Goal: Task Accomplishment & Management: Complete application form

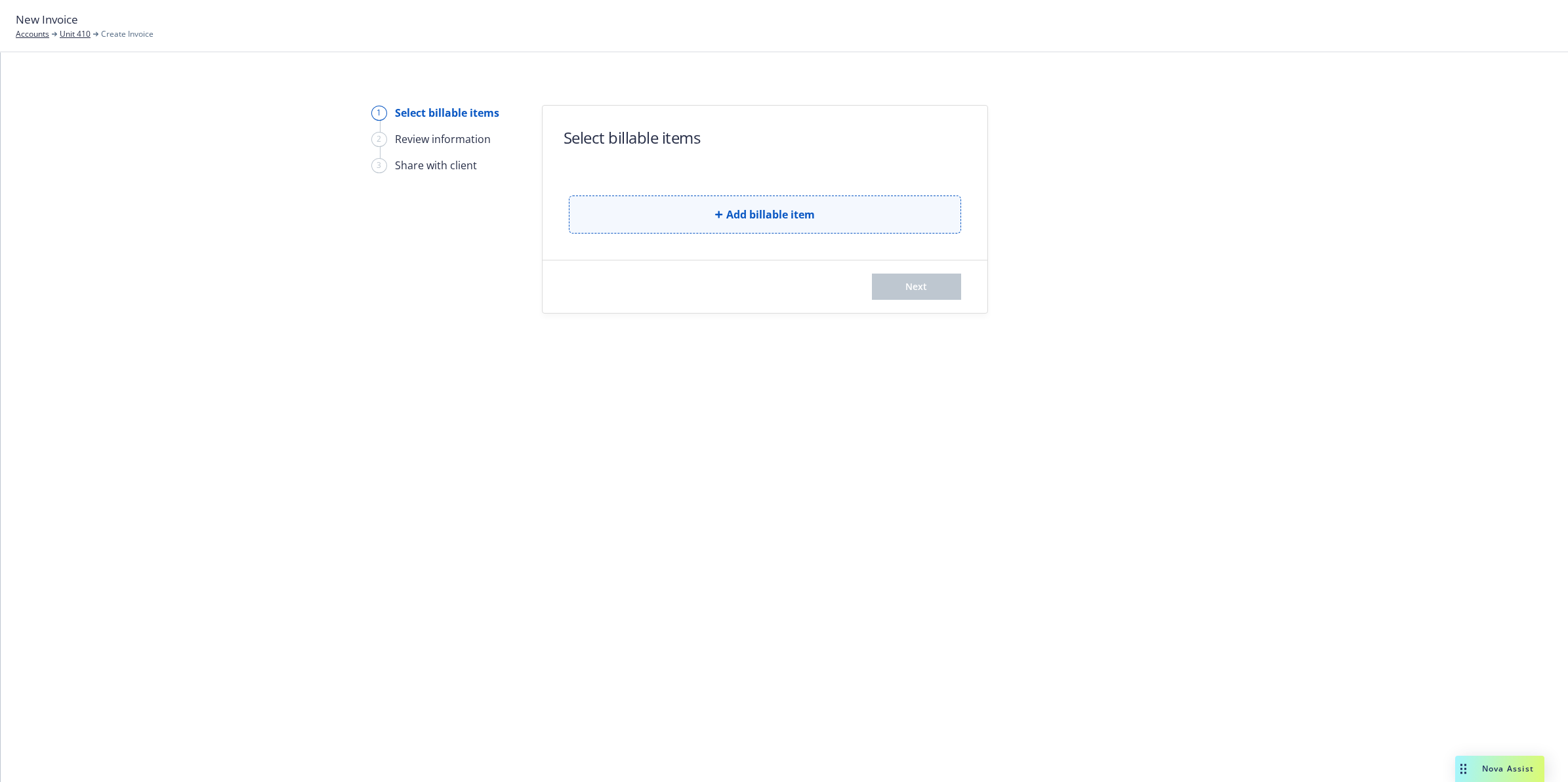
click at [773, 213] on button "Add billable item" at bounding box center [765, 214] width 392 height 38
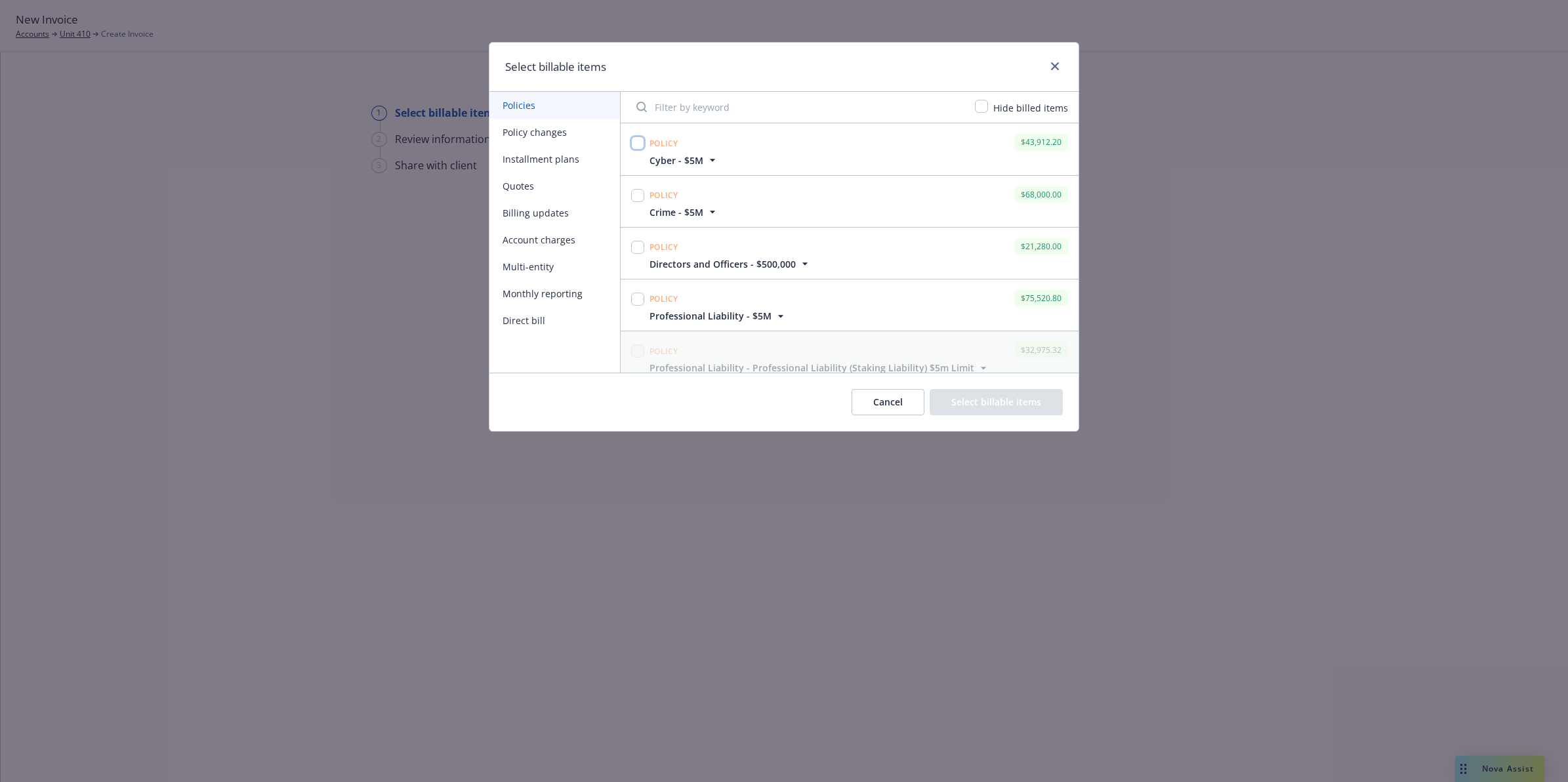
click at [635, 143] on input "checkbox" at bounding box center [637, 142] width 13 height 13
checkbox input "true"
click at [634, 195] on input "checkbox" at bounding box center [637, 195] width 13 height 13
checkbox input "true"
click at [639, 244] on input "checkbox" at bounding box center [637, 247] width 13 height 13
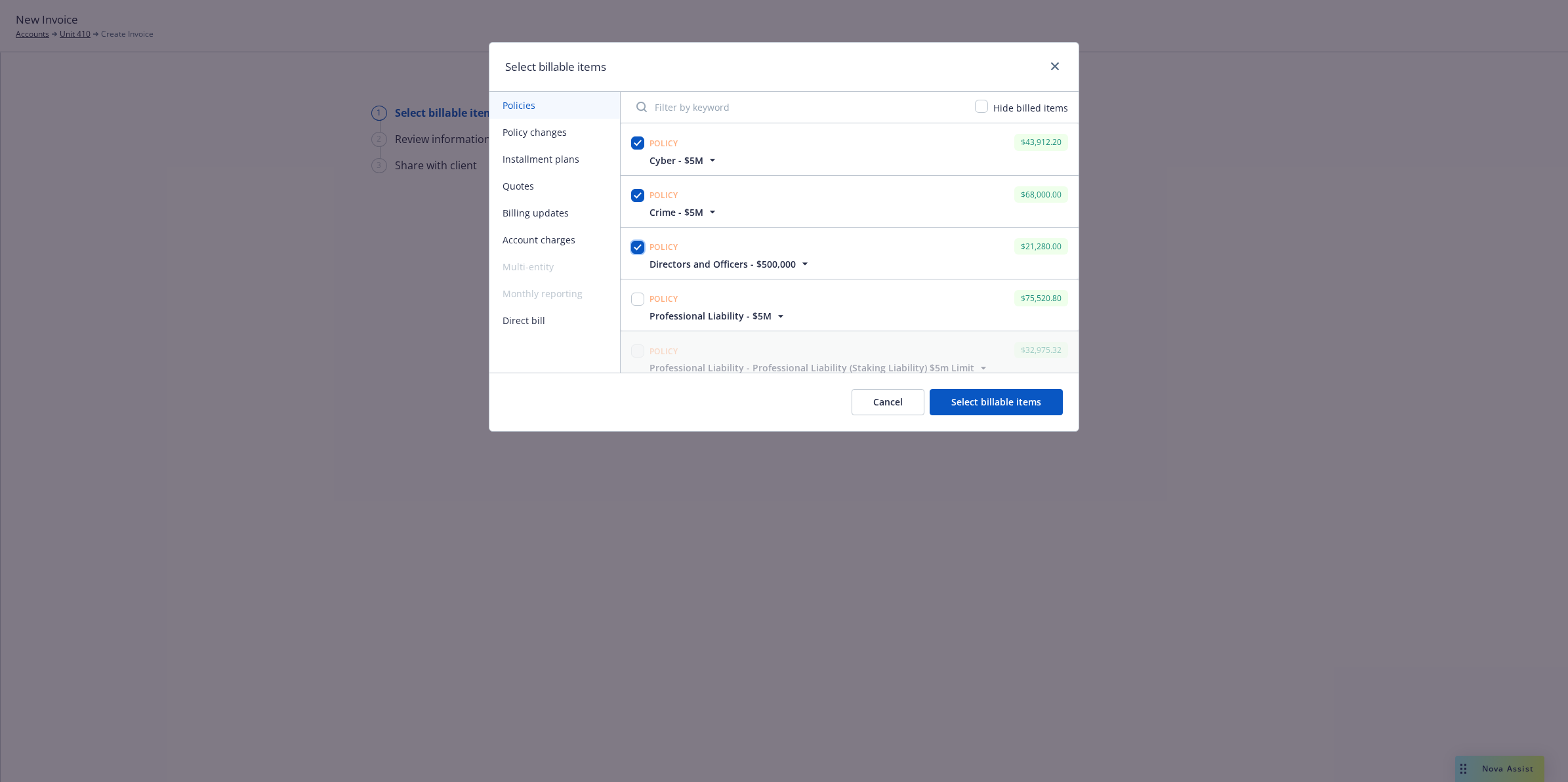
checkbox input "true"
click at [638, 300] on input "checkbox" at bounding box center [637, 298] width 13 height 13
checkbox input "true"
click at [773, 352] on div "Cancel Select billable items" at bounding box center [784, 401] width 589 height 59
click at [773, 352] on button "Select billable items" at bounding box center [996, 402] width 133 height 26
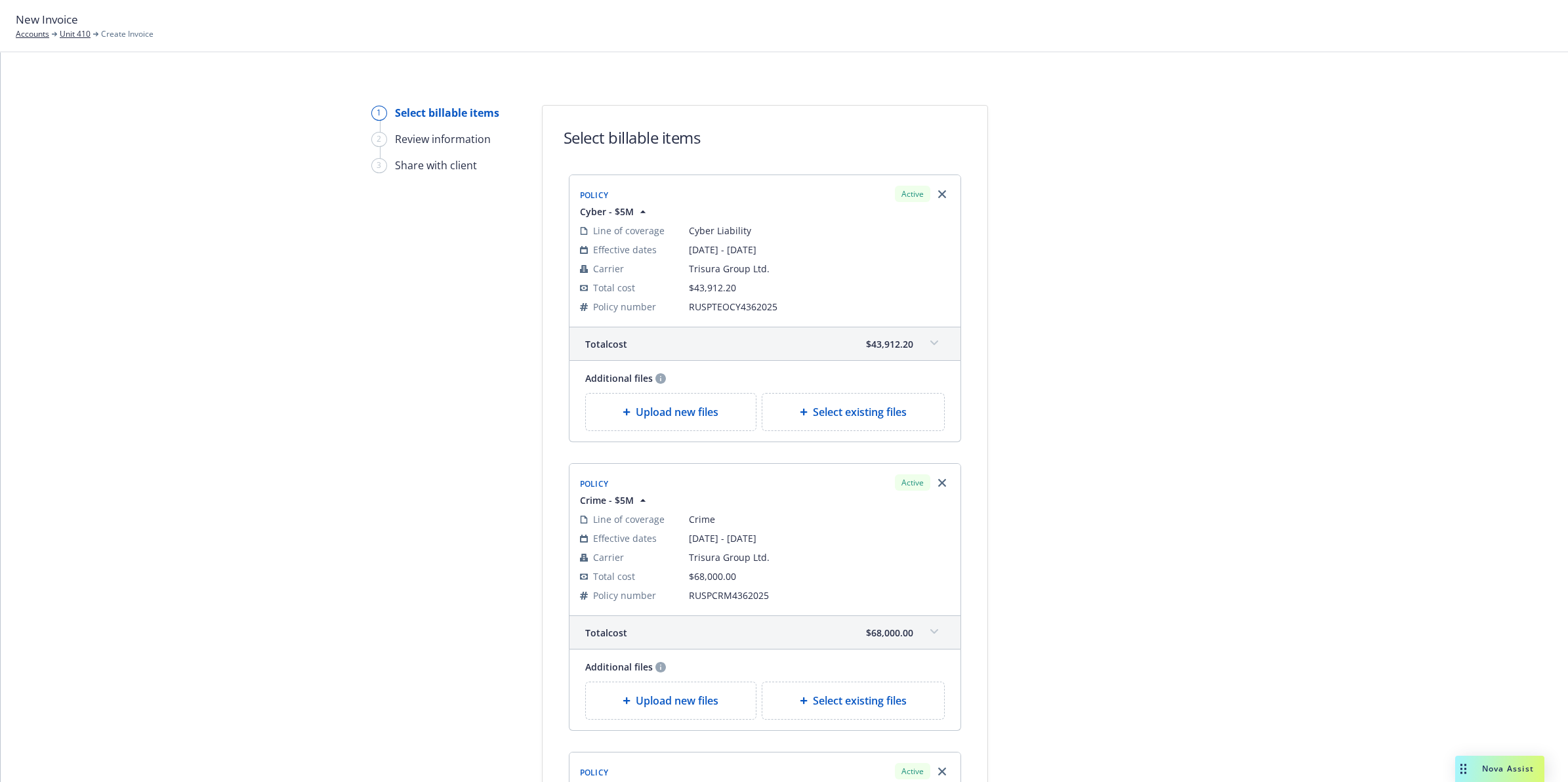
click at [773, 341] on icon at bounding box center [933, 342] width 8 height 5
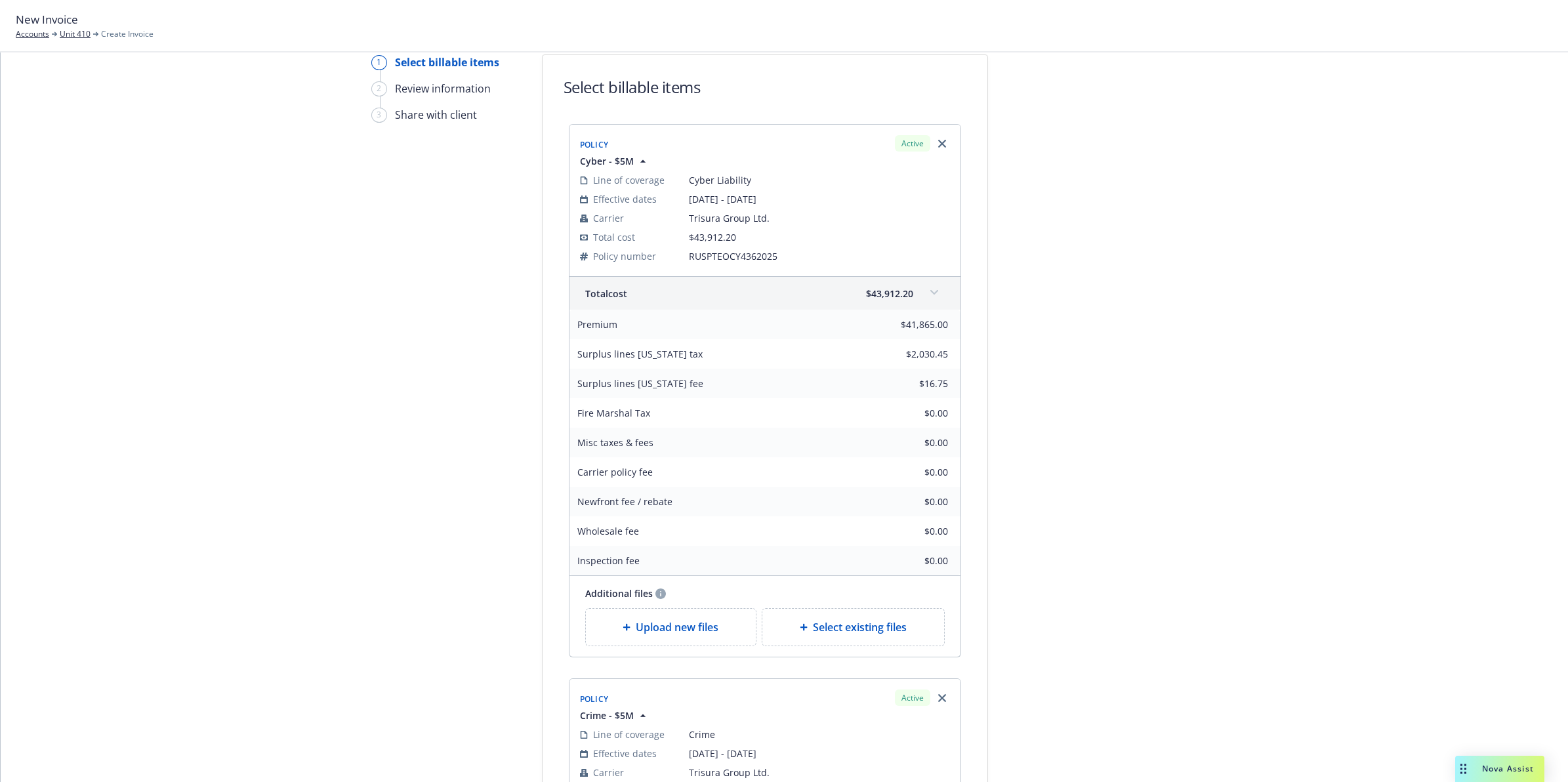
drag, startPoint x: 1189, startPoint y: 309, endPoint x: 1178, endPoint y: 333, distance: 26.4
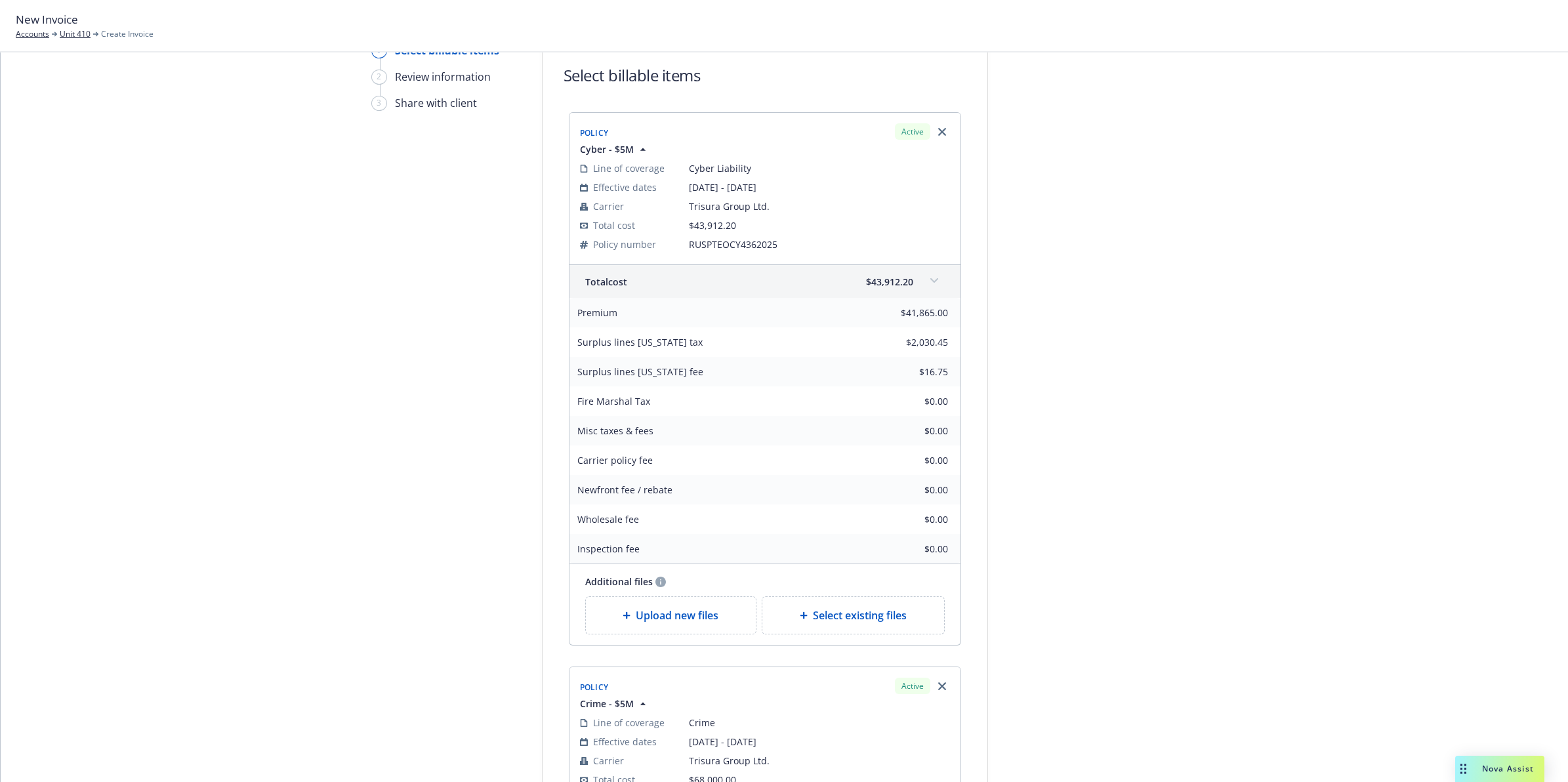
click at [726, 238] on span "RUSPTEOCY4362025" at bounding box center [819, 245] width 261 height 14
click at [725, 240] on span "RUSPTEOCY4362025" at bounding box center [819, 245] width 261 height 14
copy span "RUSPTEOCY4362025"
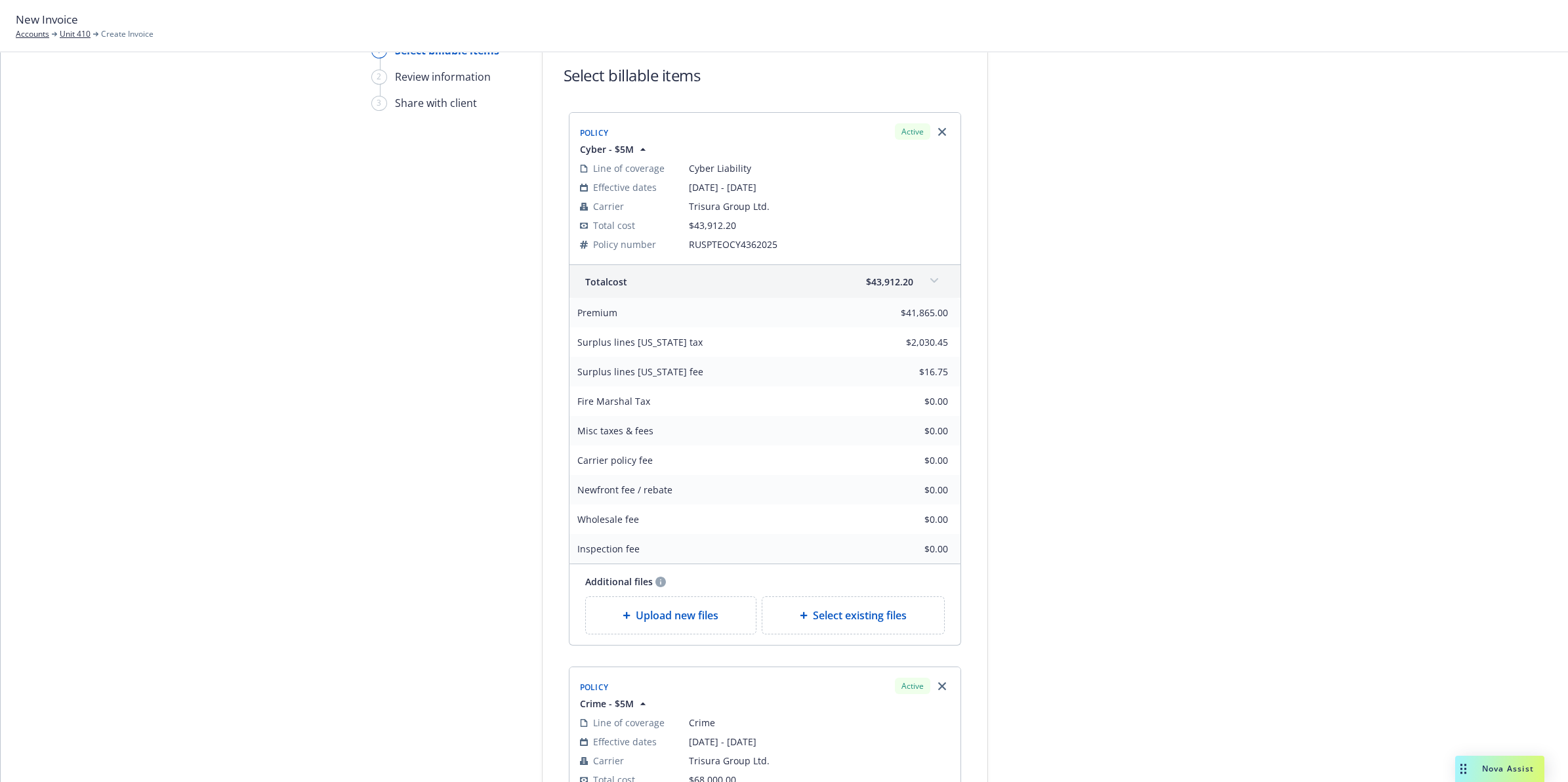
drag, startPoint x: 1325, startPoint y: 436, endPoint x: 1253, endPoint y: 487, distance: 88.2
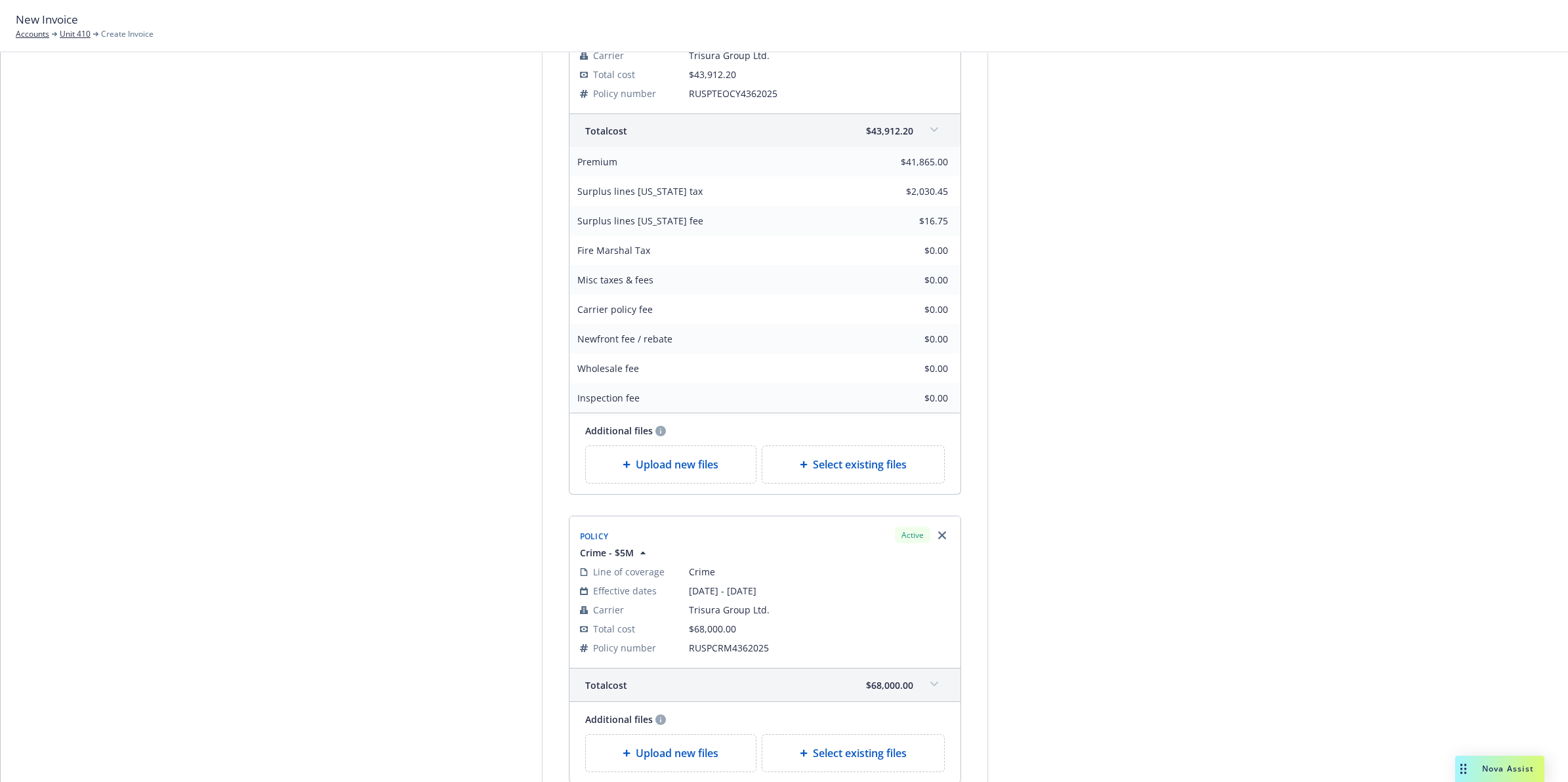
scroll to position [1018, 0]
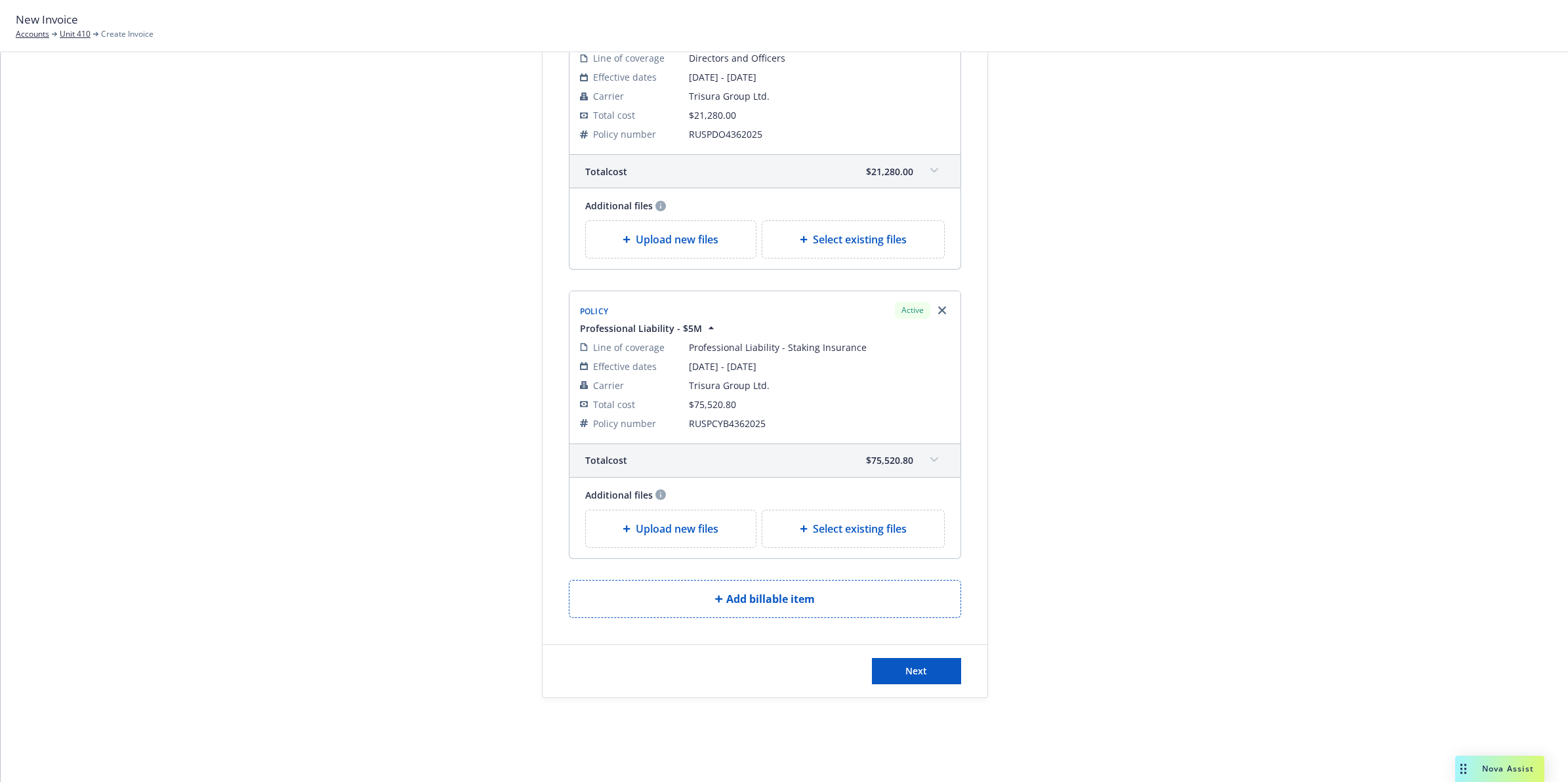
drag, startPoint x: 1249, startPoint y: 381, endPoint x: 1279, endPoint y: 566, distance: 187.4
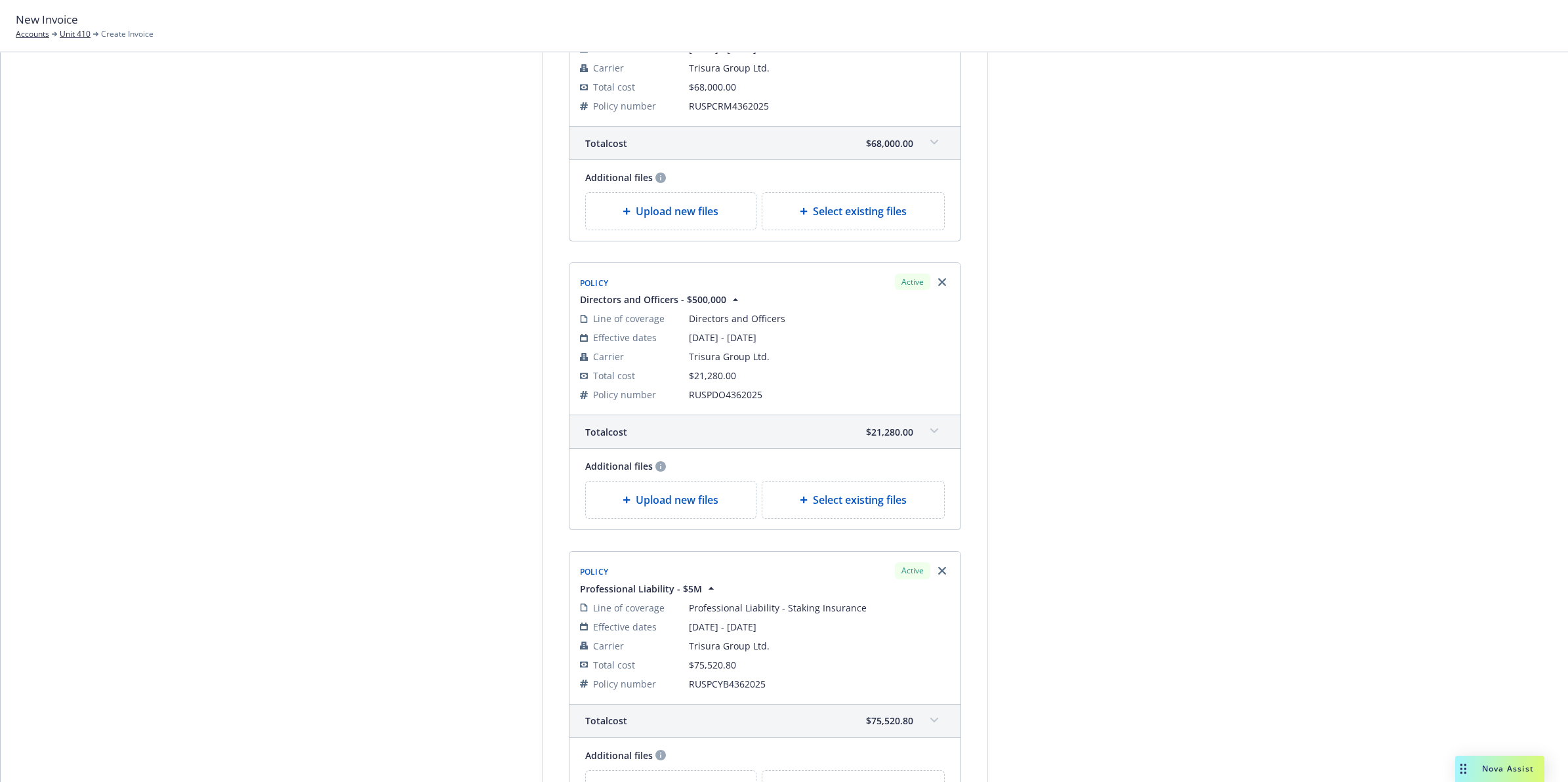
scroll to position [283, 0]
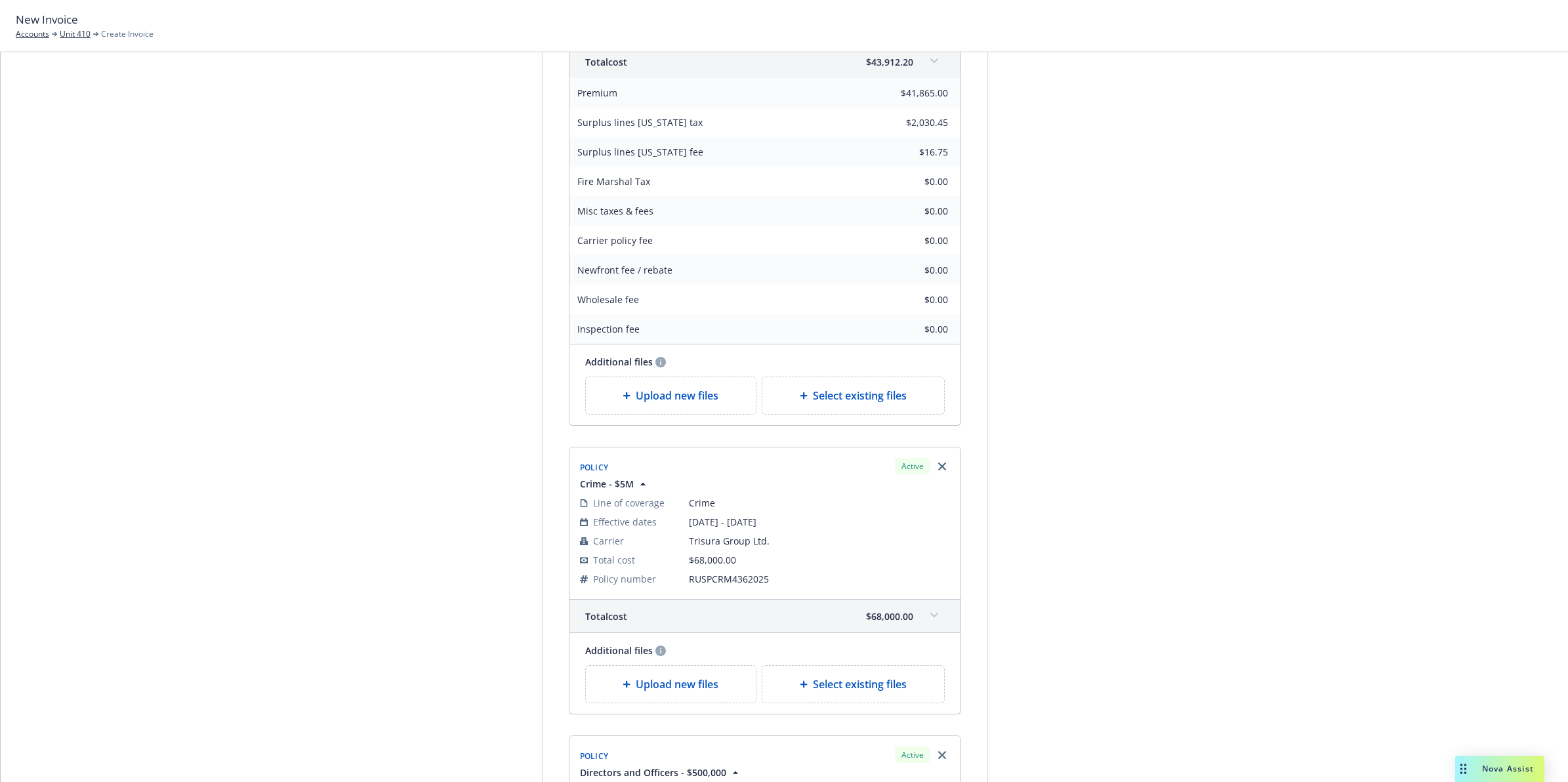
drag, startPoint x: 953, startPoint y: 323, endPoint x: 1005, endPoint y: 174, distance: 157.8
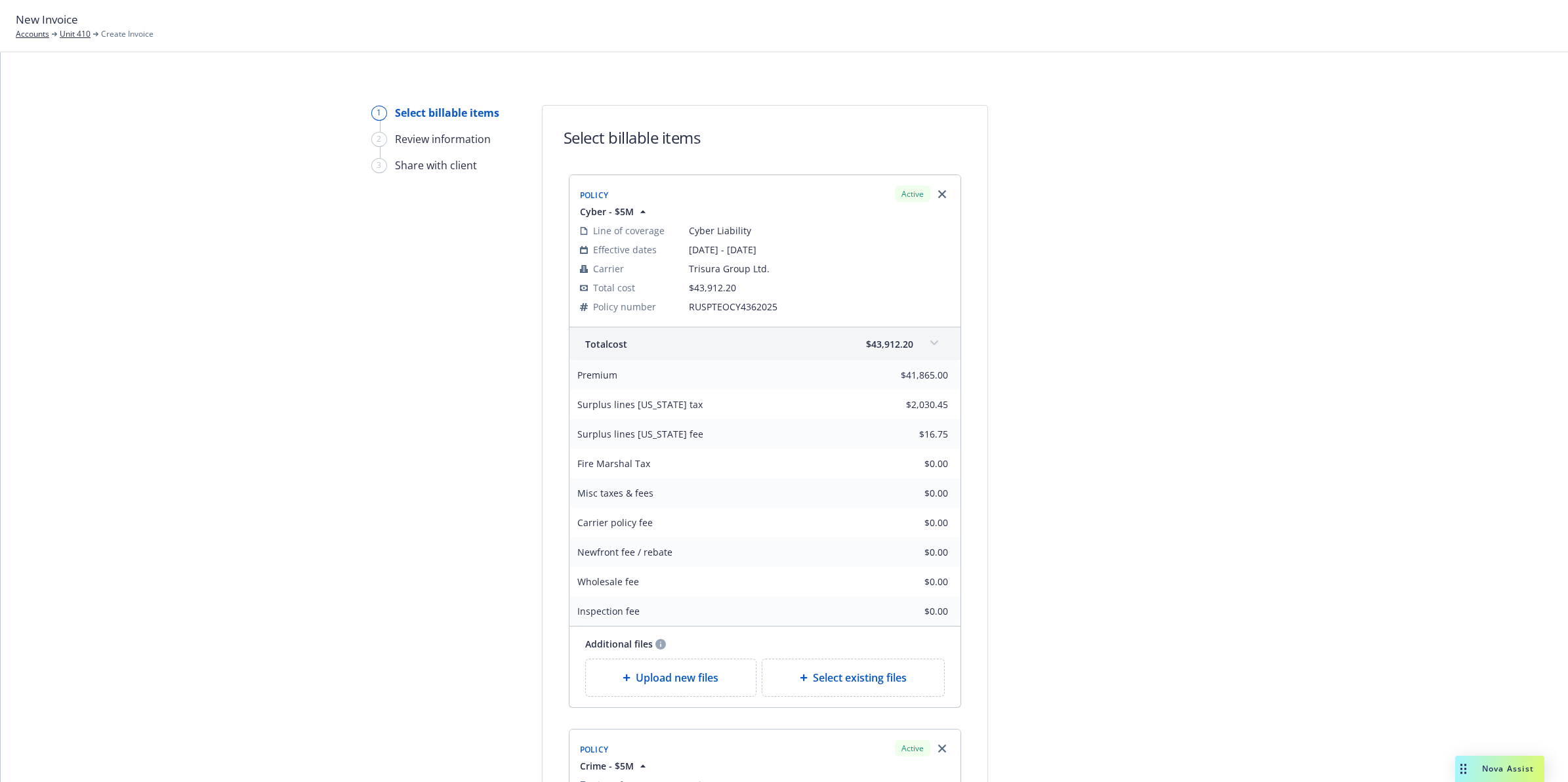
click at [773, 344] on icon at bounding box center [934, 342] width 8 height 5
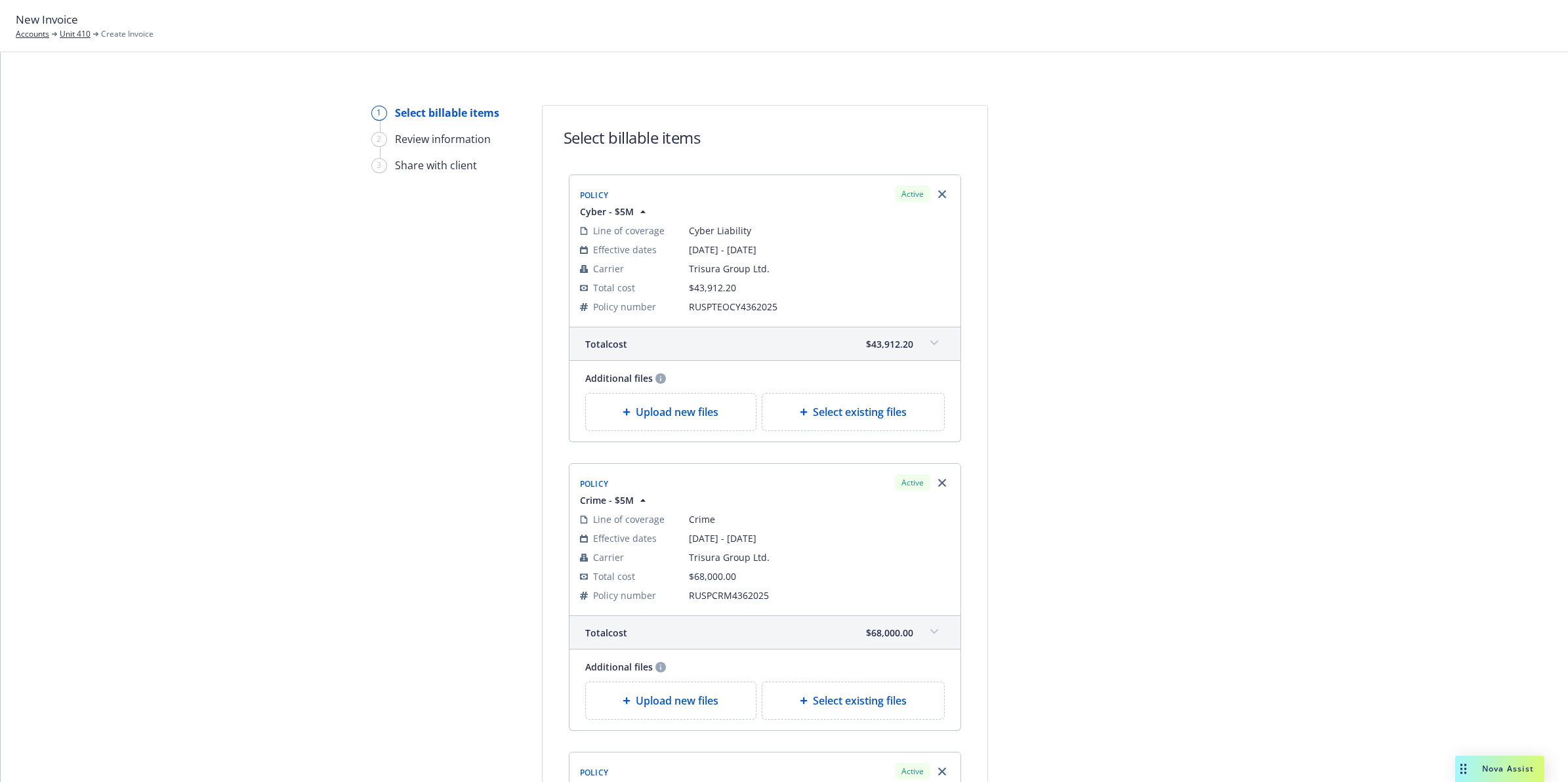
click at [719, 352] on span "RUSPCRM4362025" at bounding box center [819, 595] width 261 height 14
copy span "RUSPCRM4362025"
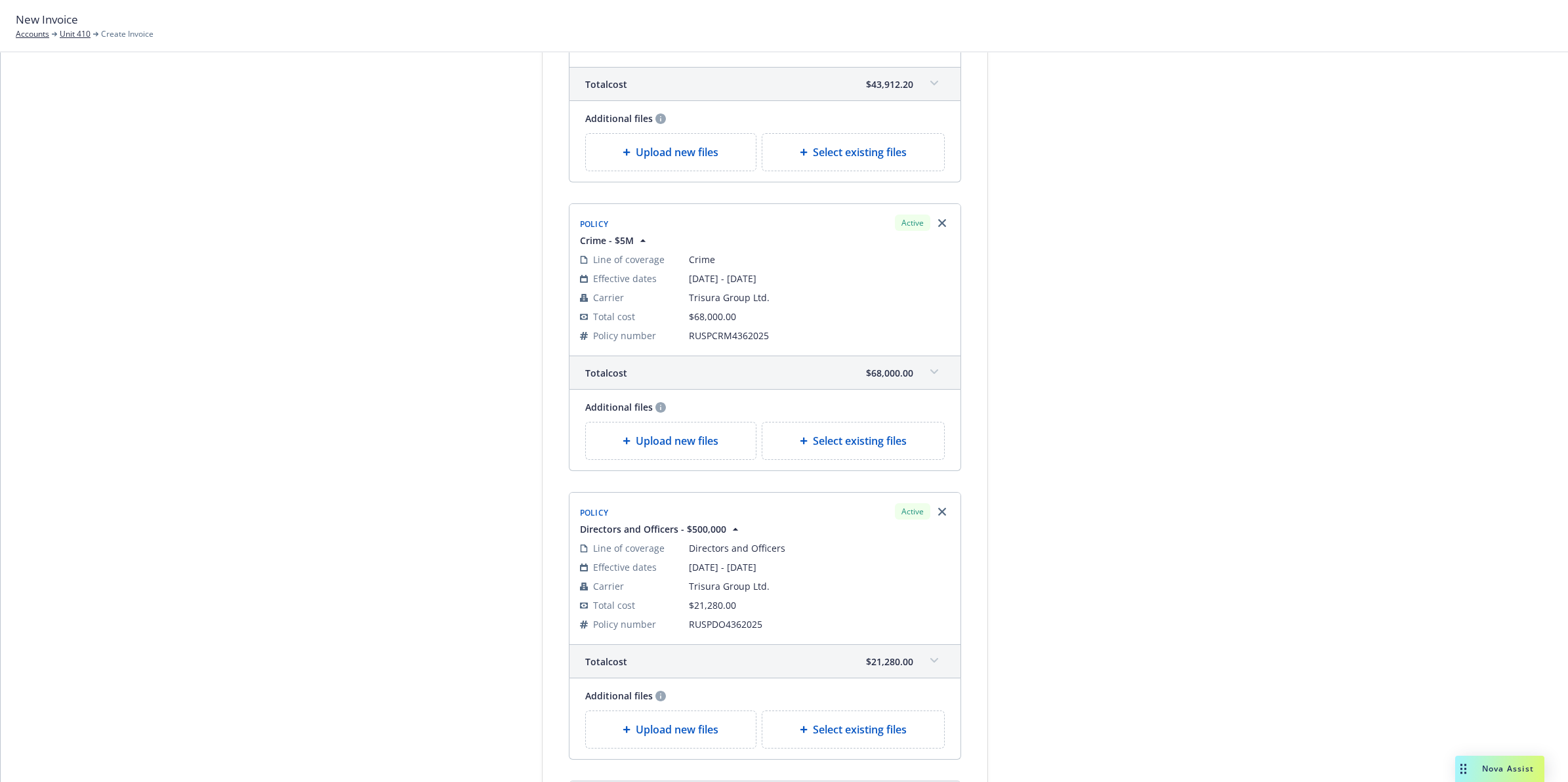
drag, startPoint x: 1064, startPoint y: 456, endPoint x: 1019, endPoint y: 478, distance: 50.1
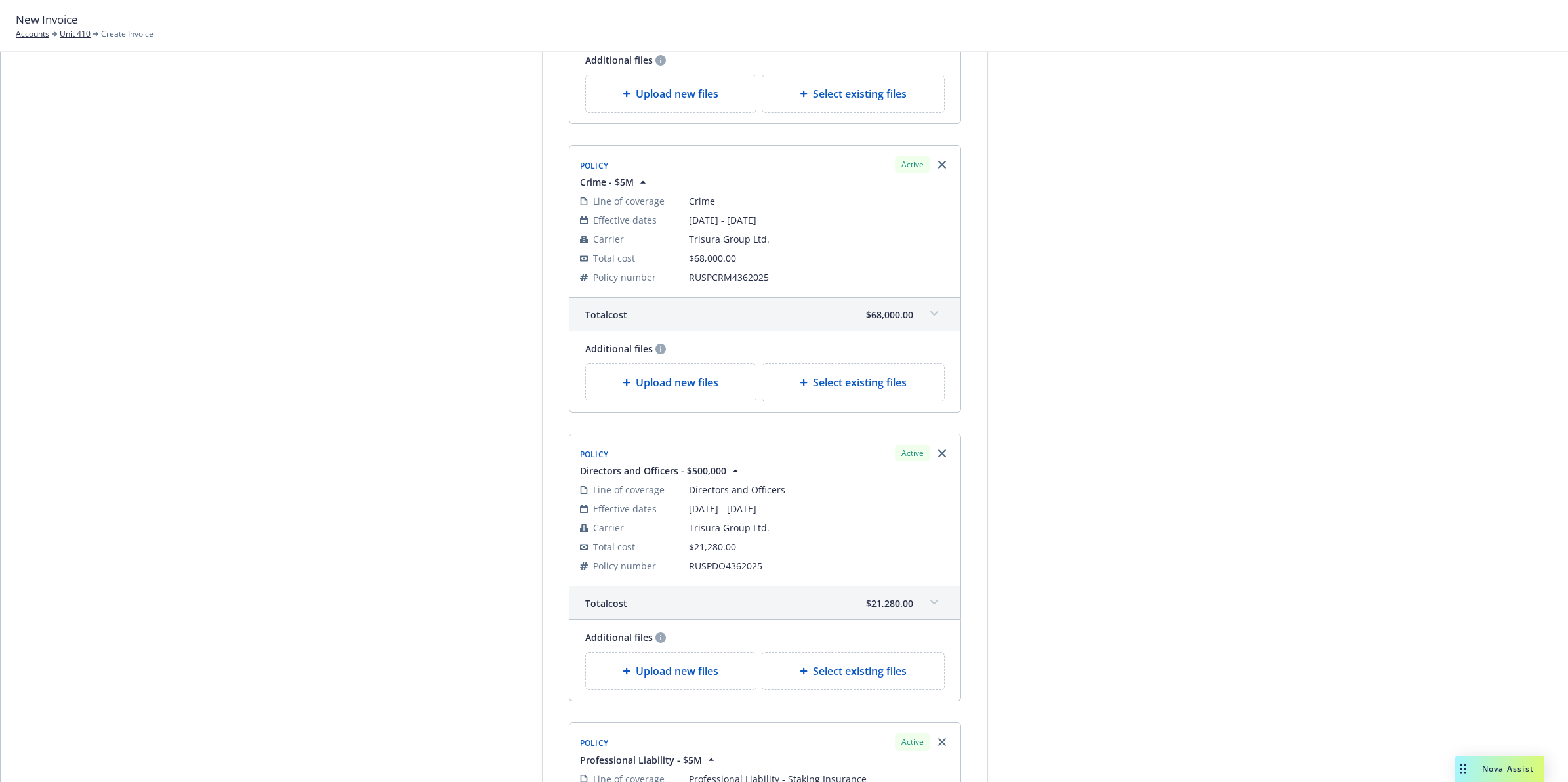
click at [773, 320] on span at bounding box center [933, 313] width 21 height 21
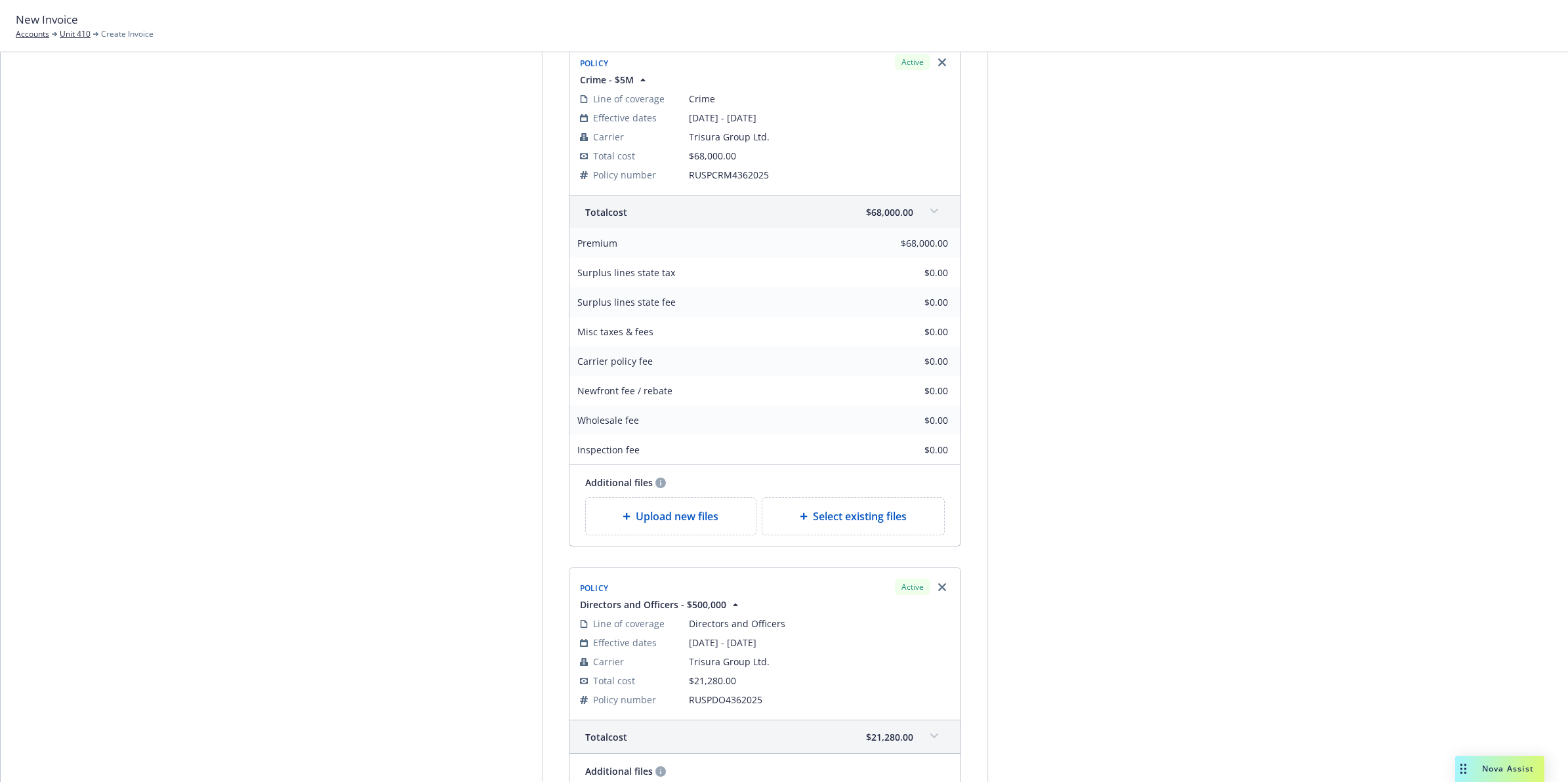
drag, startPoint x: 1231, startPoint y: 295, endPoint x: 1226, endPoint y: 349, distance: 54.2
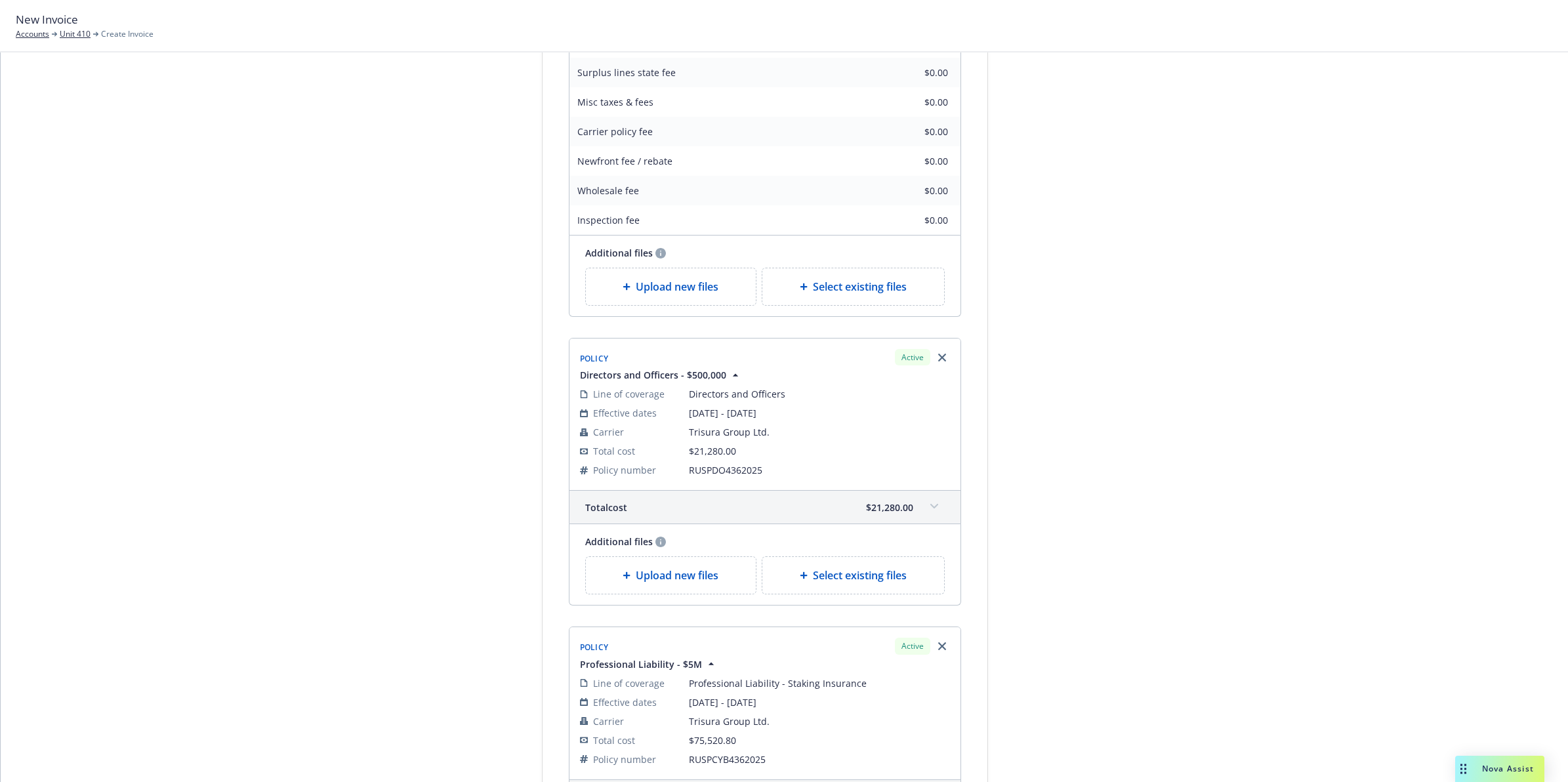
drag, startPoint x: 1158, startPoint y: 378, endPoint x: 1064, endPoint y: 455, distance: 121.5
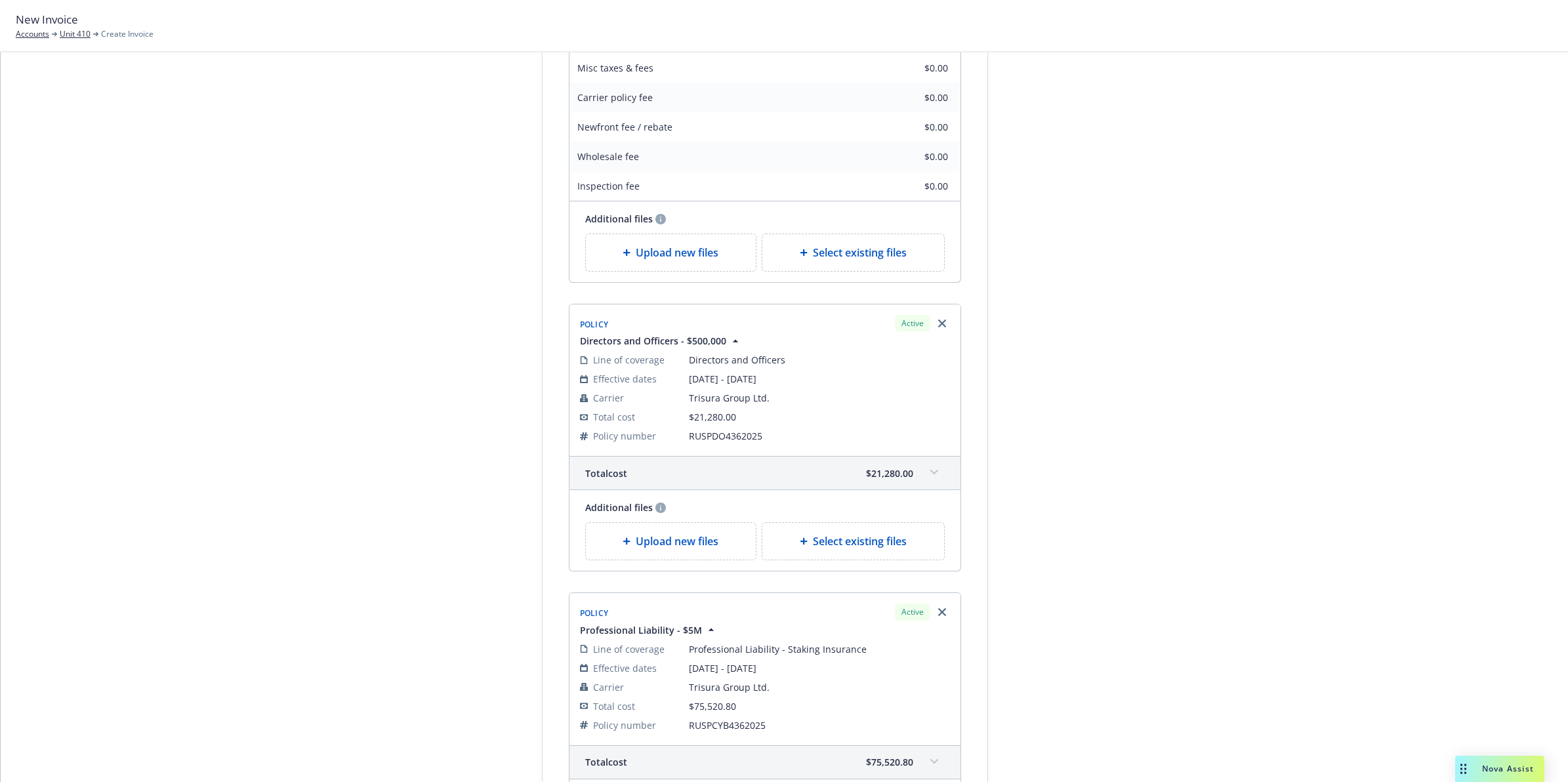
click at [730, 352] on span "RUSPDO4362025" at bounding box center [819, 436] width 261 height 14
copy span "RUSPDO4362025"
click at [773, 352] on span at bounding box center [933, 472] width 21 height 21
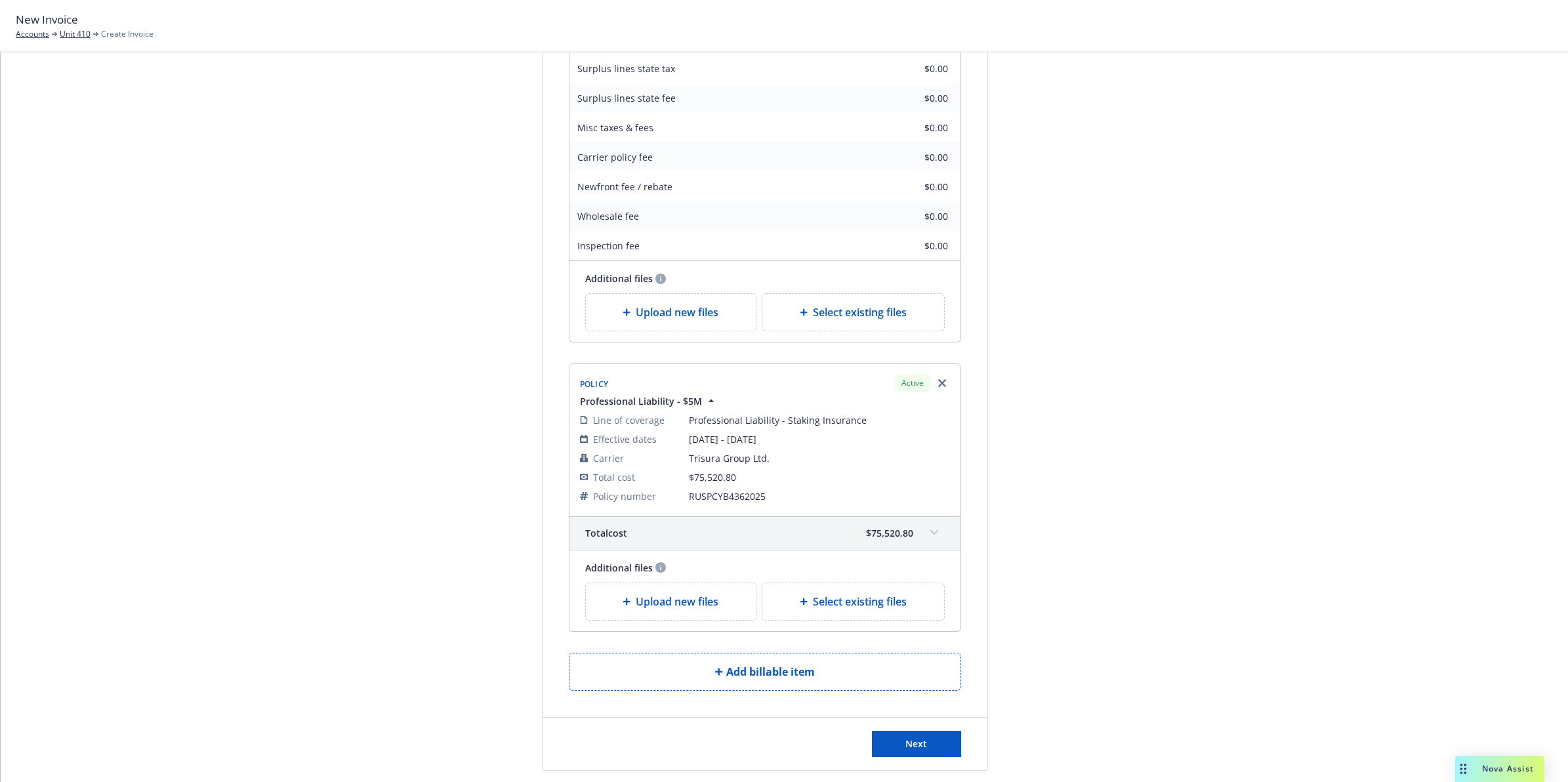
drag, startPoint x: 1100, startPoint y: 396, endPoint x: 1090, endPoint y: 502, distance: 106.5
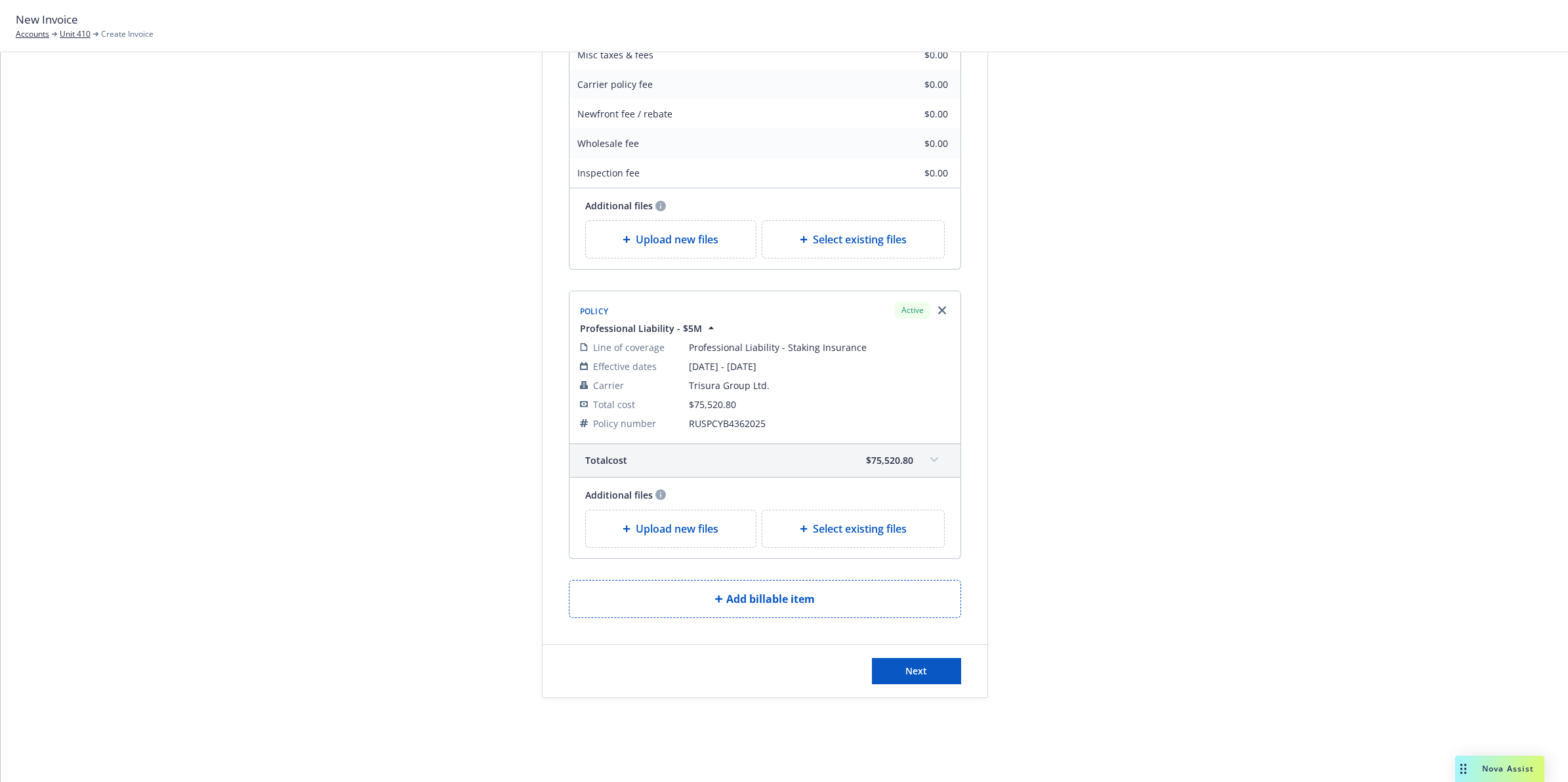
click at [773, 352] on div "Total cost $75,520.80" at bounding box center [764, 460] width 391 height 33
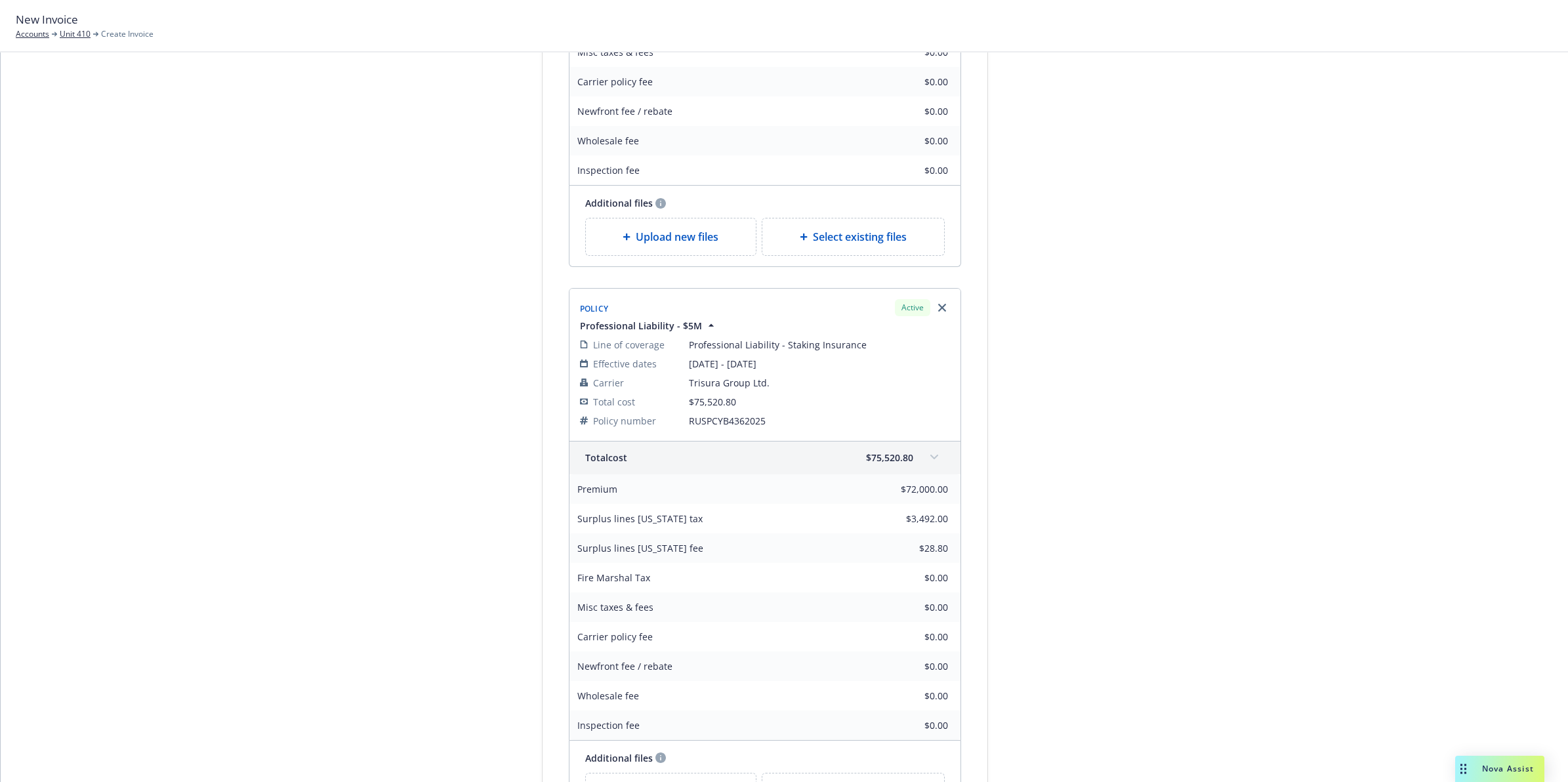
click at [699, 352] on span "RUSPCYB4362025" at bounding box center [819, 421] width 261 height 14
copy span "RUSPCYB4362025"
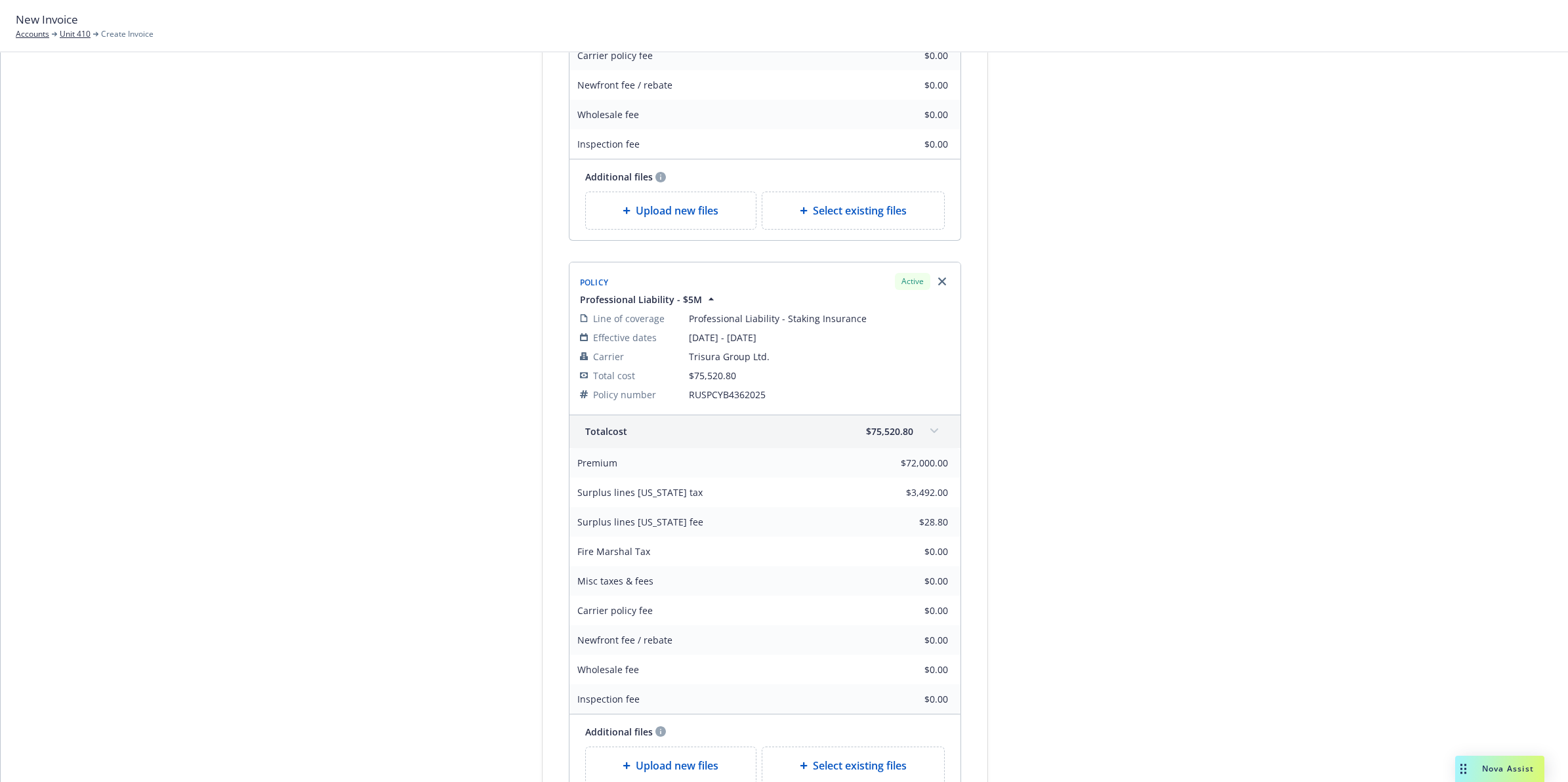
drag, startPoint x: 1141, startPoint y: 488, endPoint x: 1123, endPoint y: 535, distance: 50.3
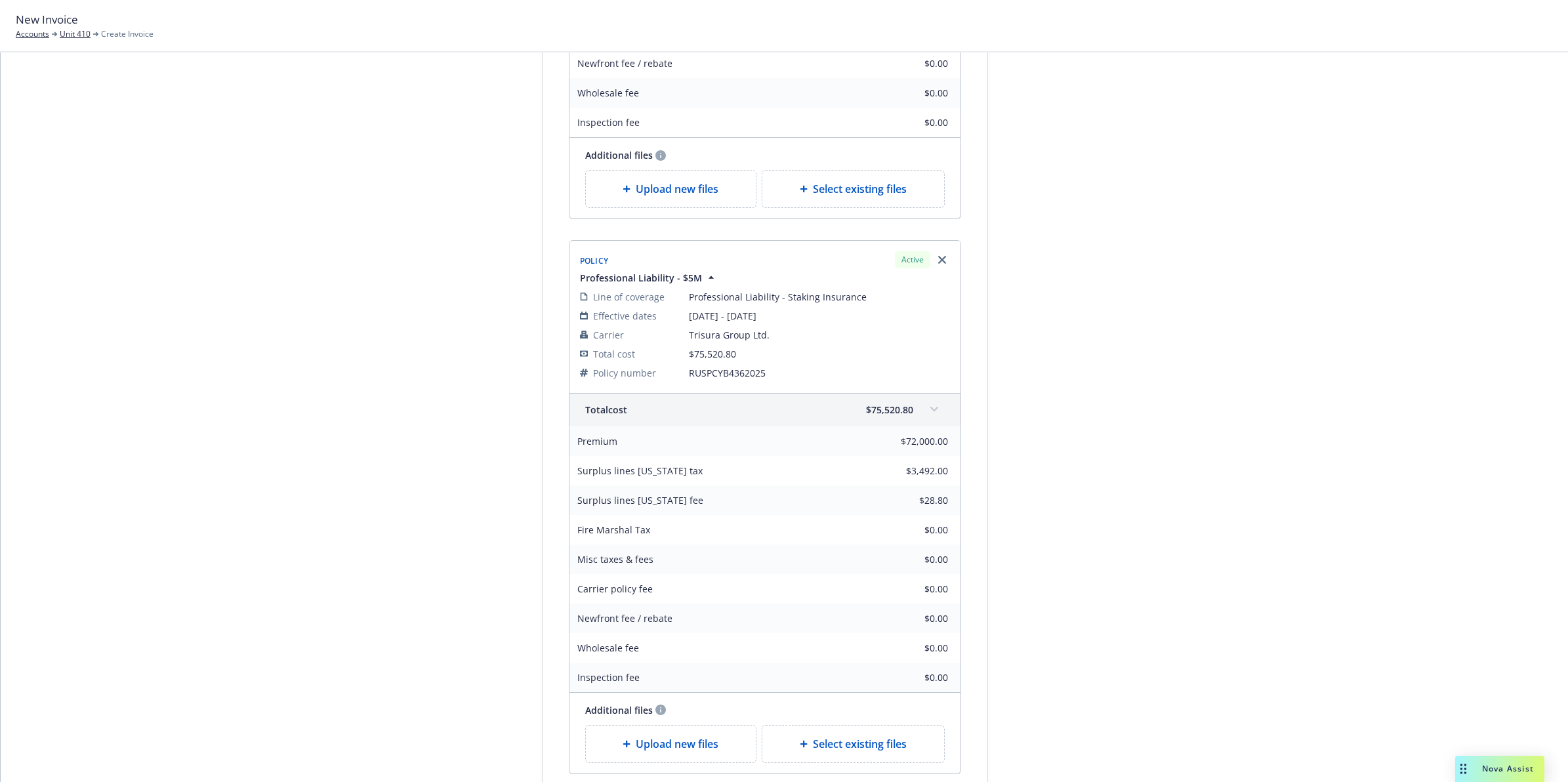
drag, startPoint x: 1275, startPoint y: 359, endPoint x: 1265, endPoint y: 356, distance: 10.4
click at [773, 352] on span at bounding box center [933, 409] width 21 height 21
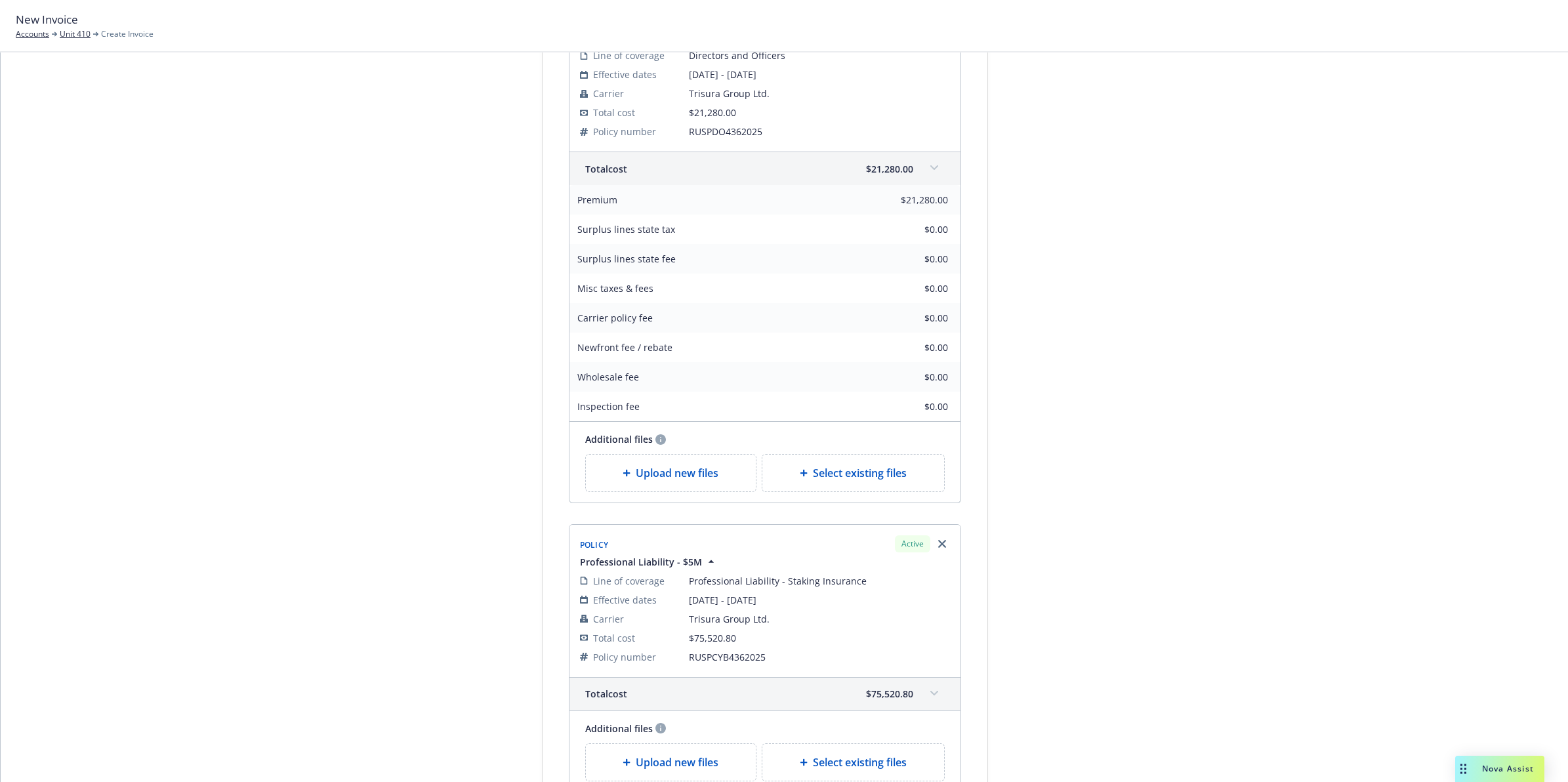
scroll to position [857, 0]
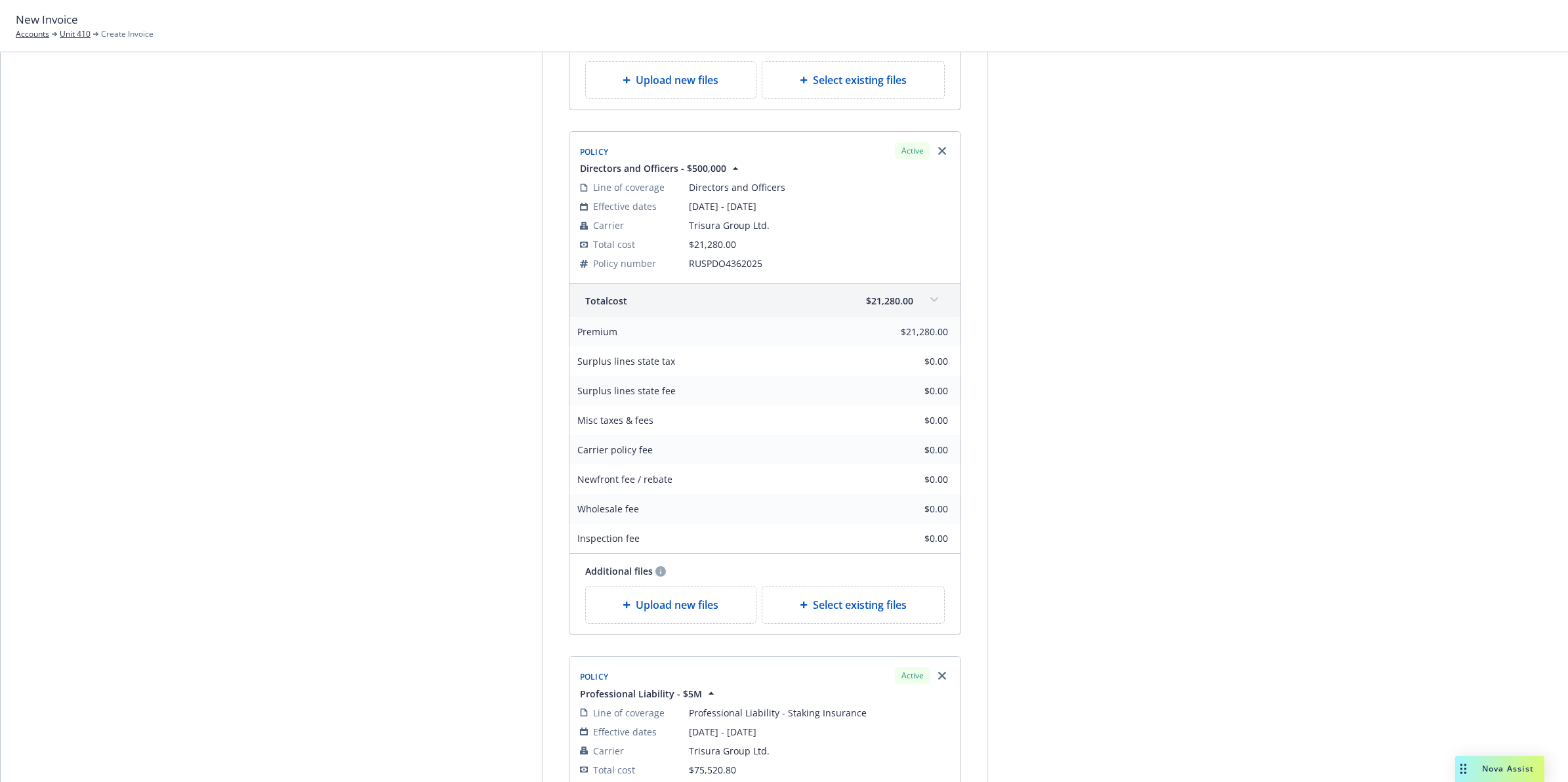
drag, startPoint x: 1090, startPoint y: 408, endPoint x: 1083, endPoint y: 329, distance: 79.3
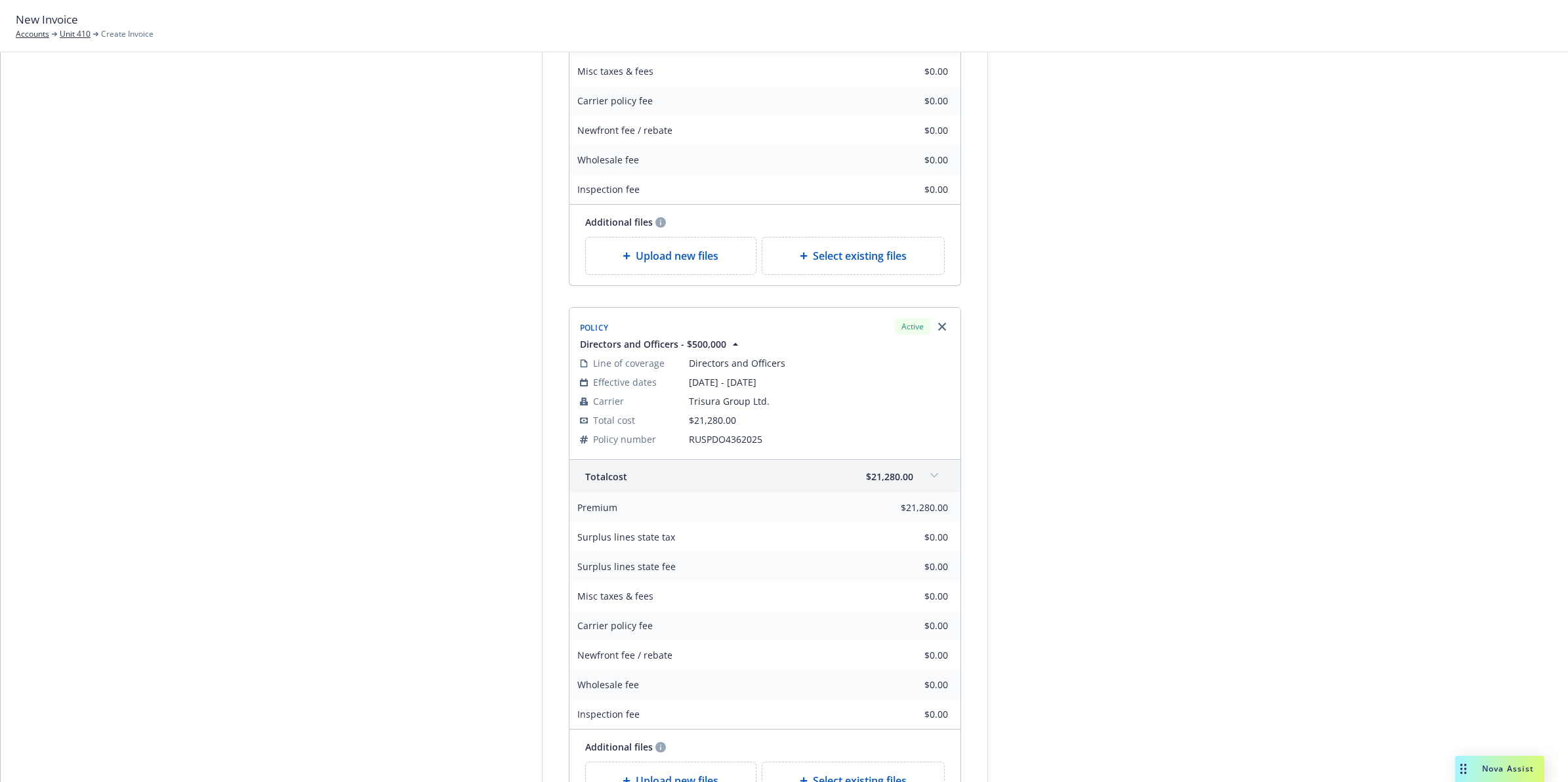
drag, startPoint x: 1058, startPoint y: 302, endPoint x: 1045, endPoint y: 217, distance: 86.0
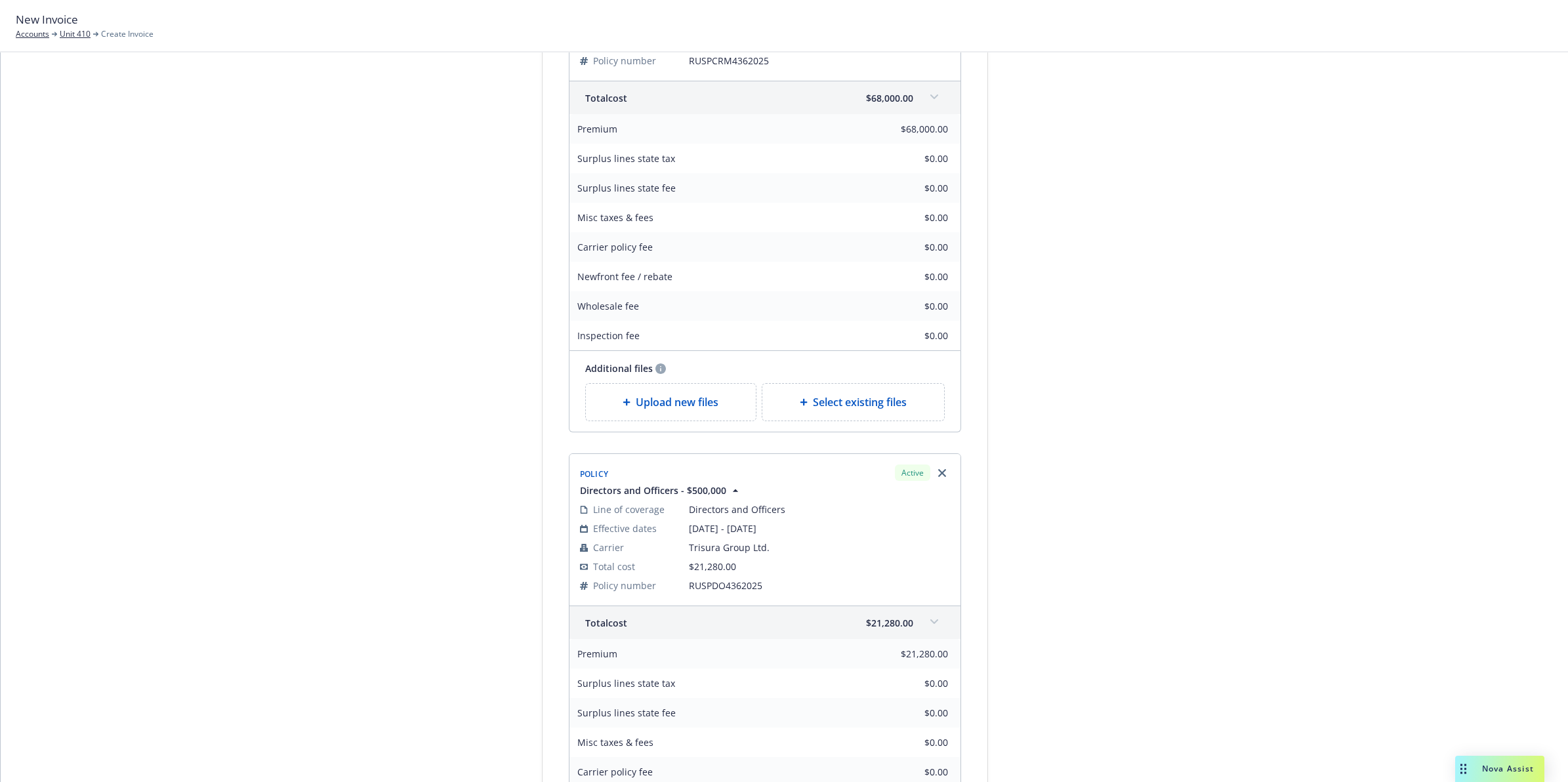
scroll to position [423, 0]
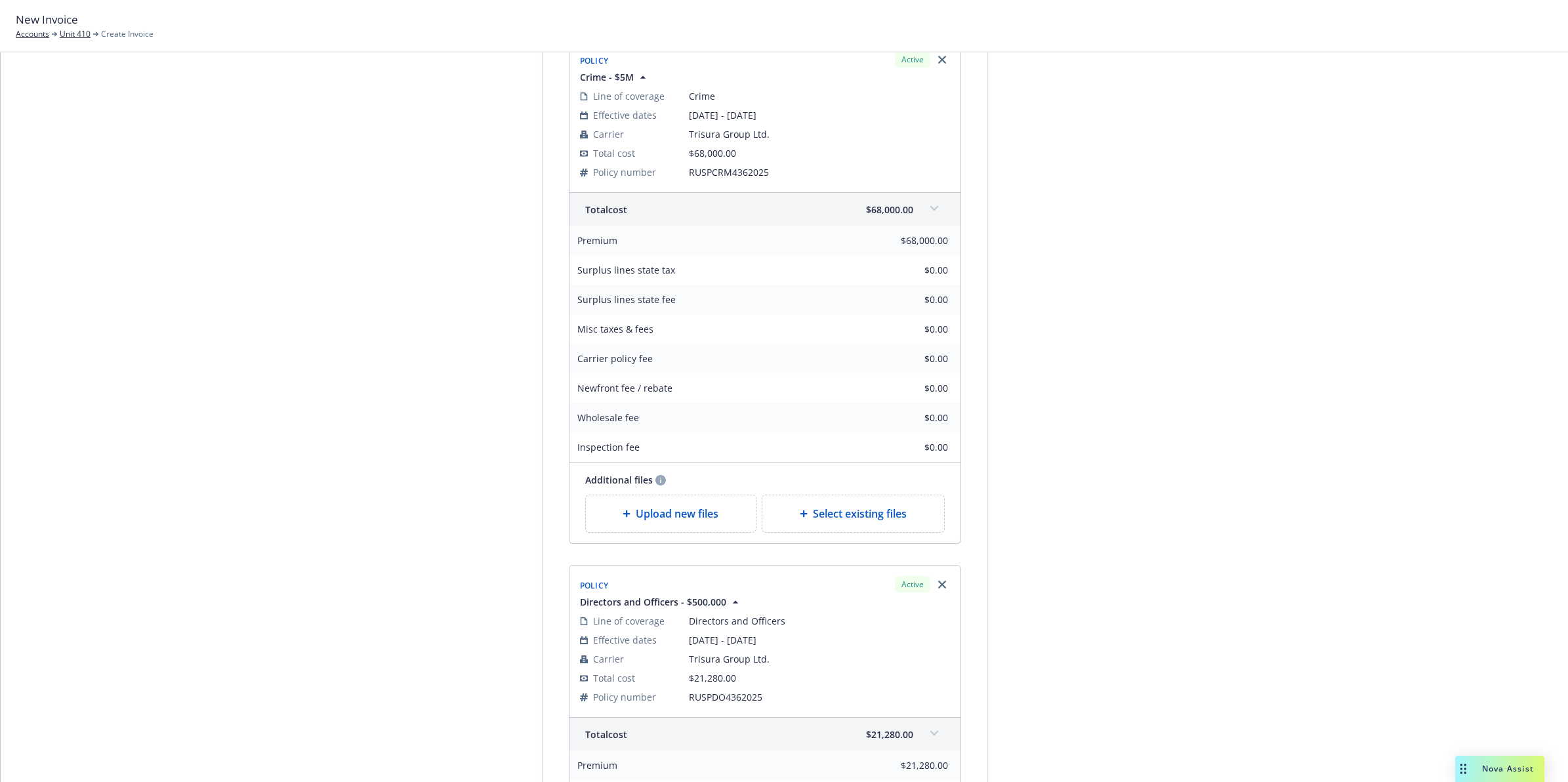
drag, startPoint x: 1142, startPoint y: 248, endPoint x: 1123, endPoint y: 191, distance: 60.1
click at [725, 174] on span "RUSPCRM4362025" at bounding box center [819, 172] width 261 height 14
copy span "RUSPCRM4362025"
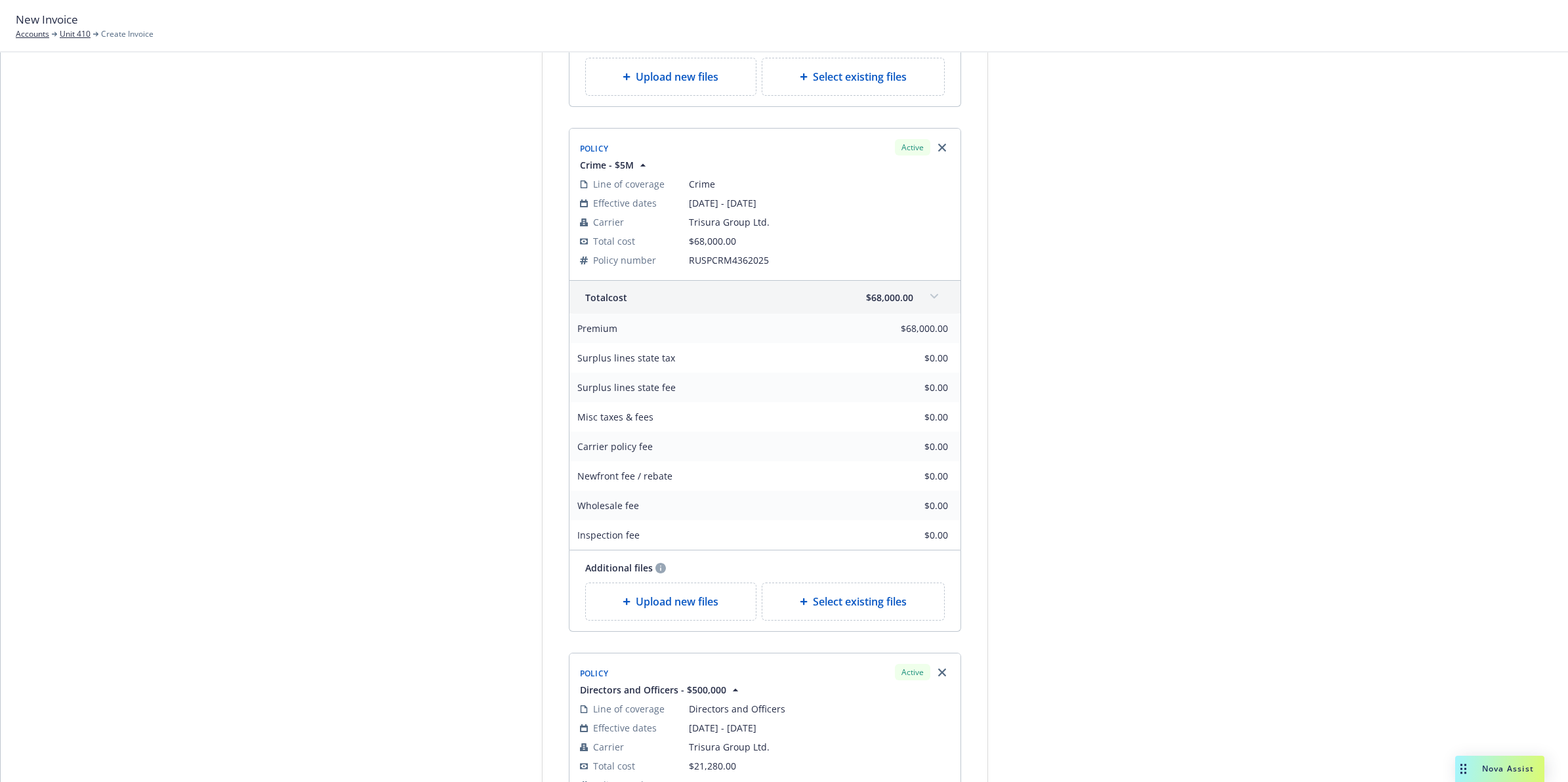
scroll to position [0, 0]
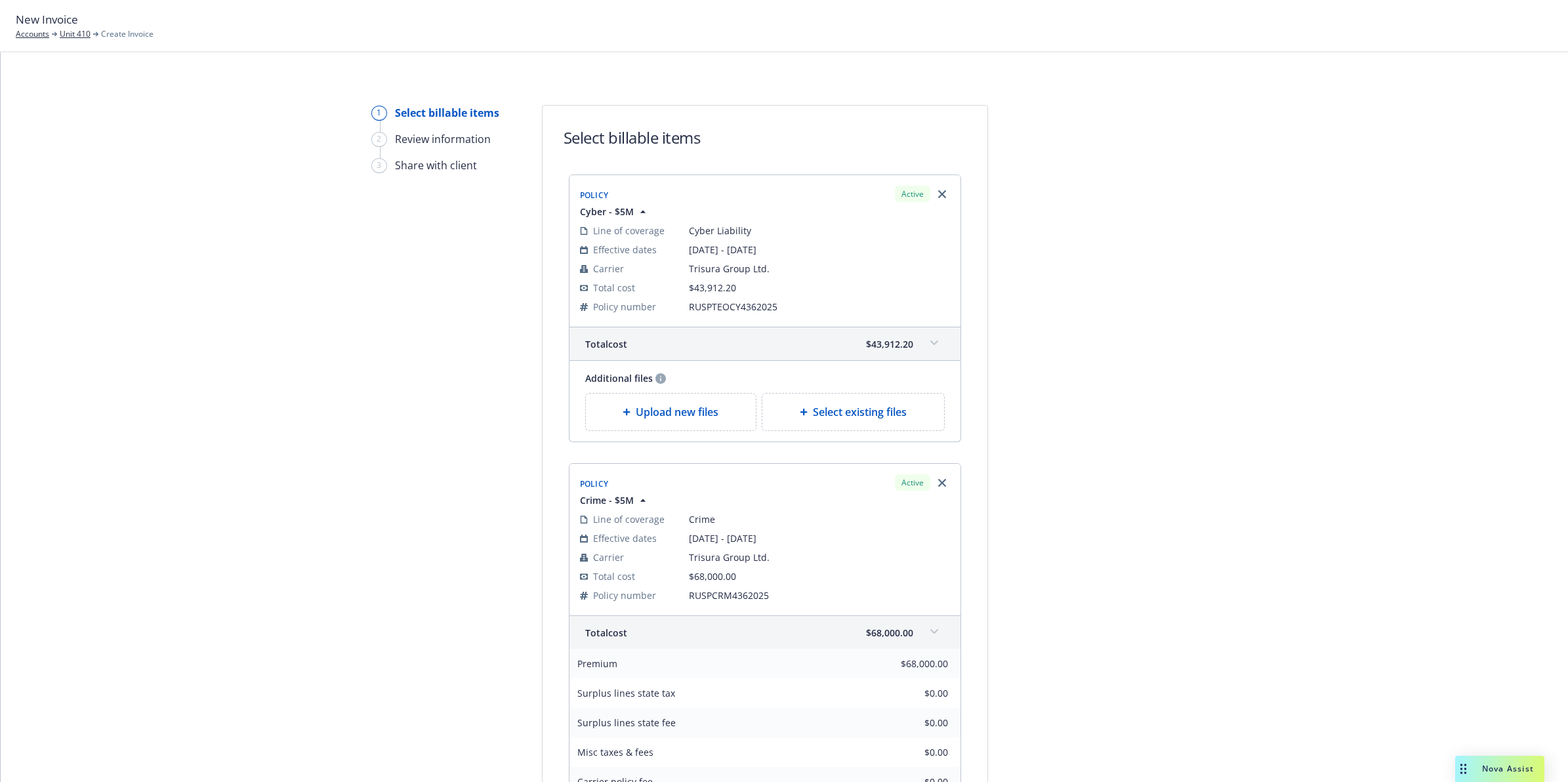
drag, startPoint x: 1189, startPoint y: 458, endPoint x: 1164, endPoint y: 240, distance: 219.4
drag, startPoint x: 936, startPoint y: 343, endPoint x: 892, endPoint y: 345, distance: 44.0
click at [773, 343] on span at bounding box center [933, 342] width 21 height 21
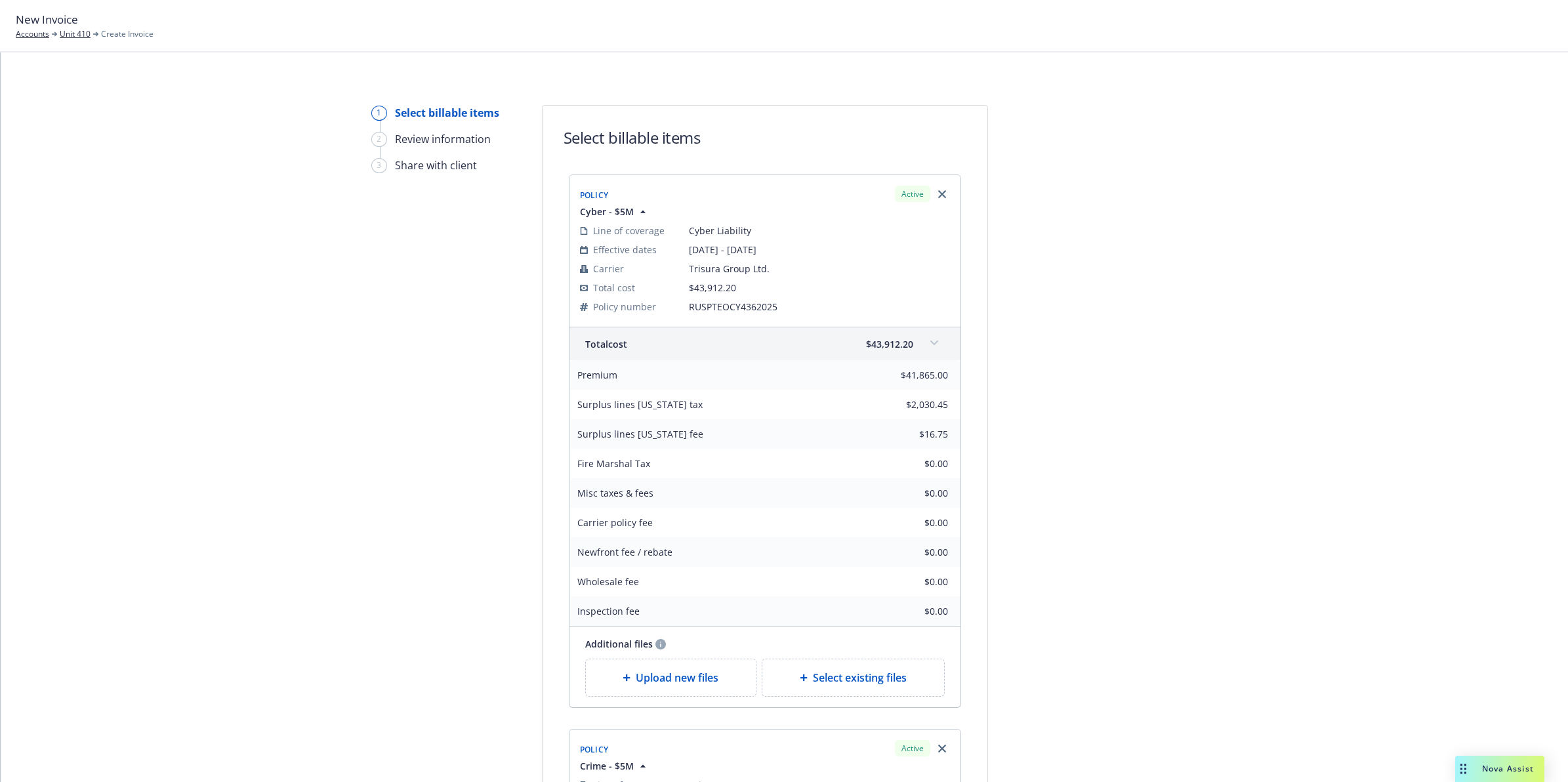
click at [773, 343] on span at bounding box center [933, 342] width 21 height 21
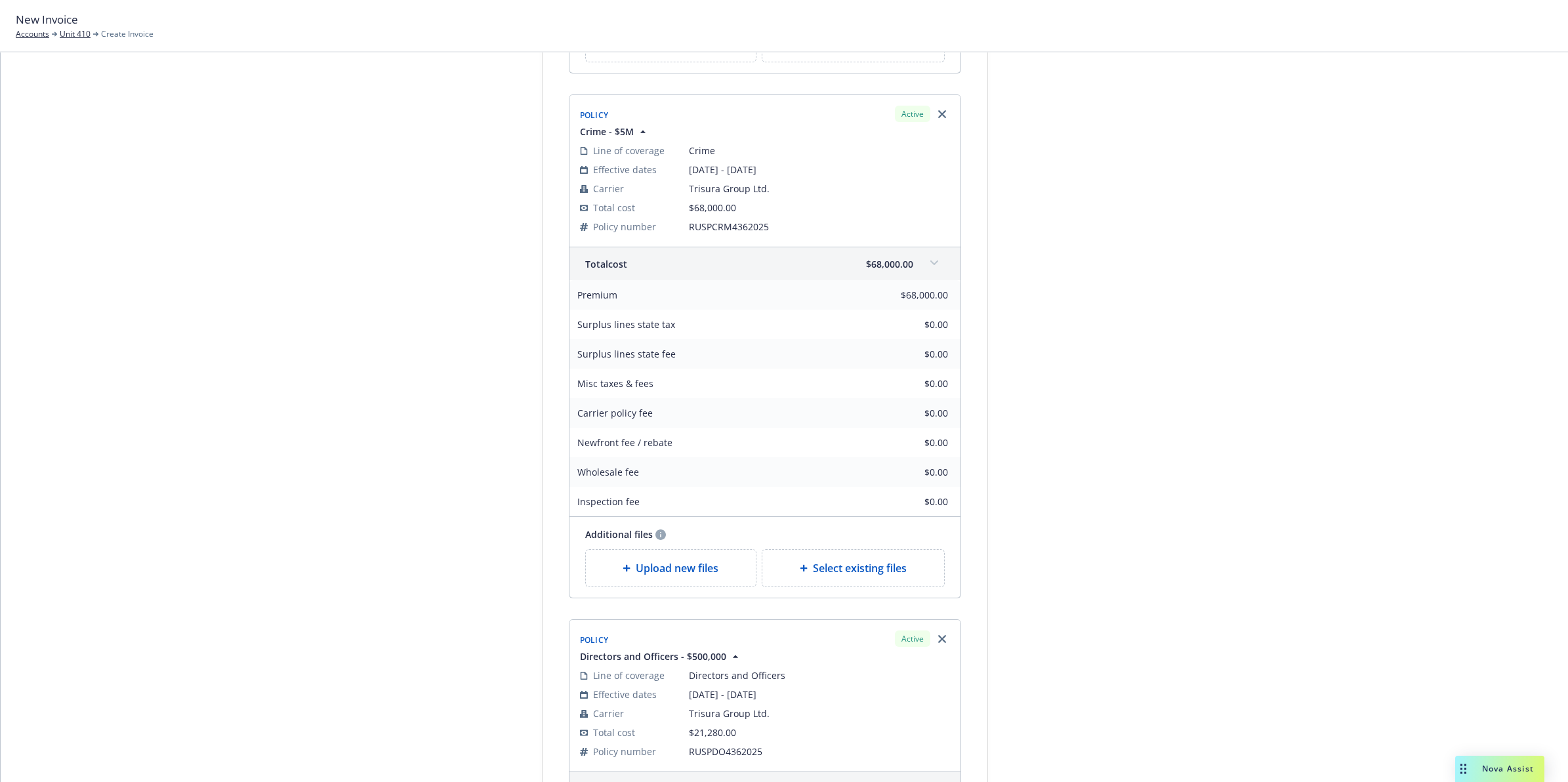
scroll to position [528, 0]
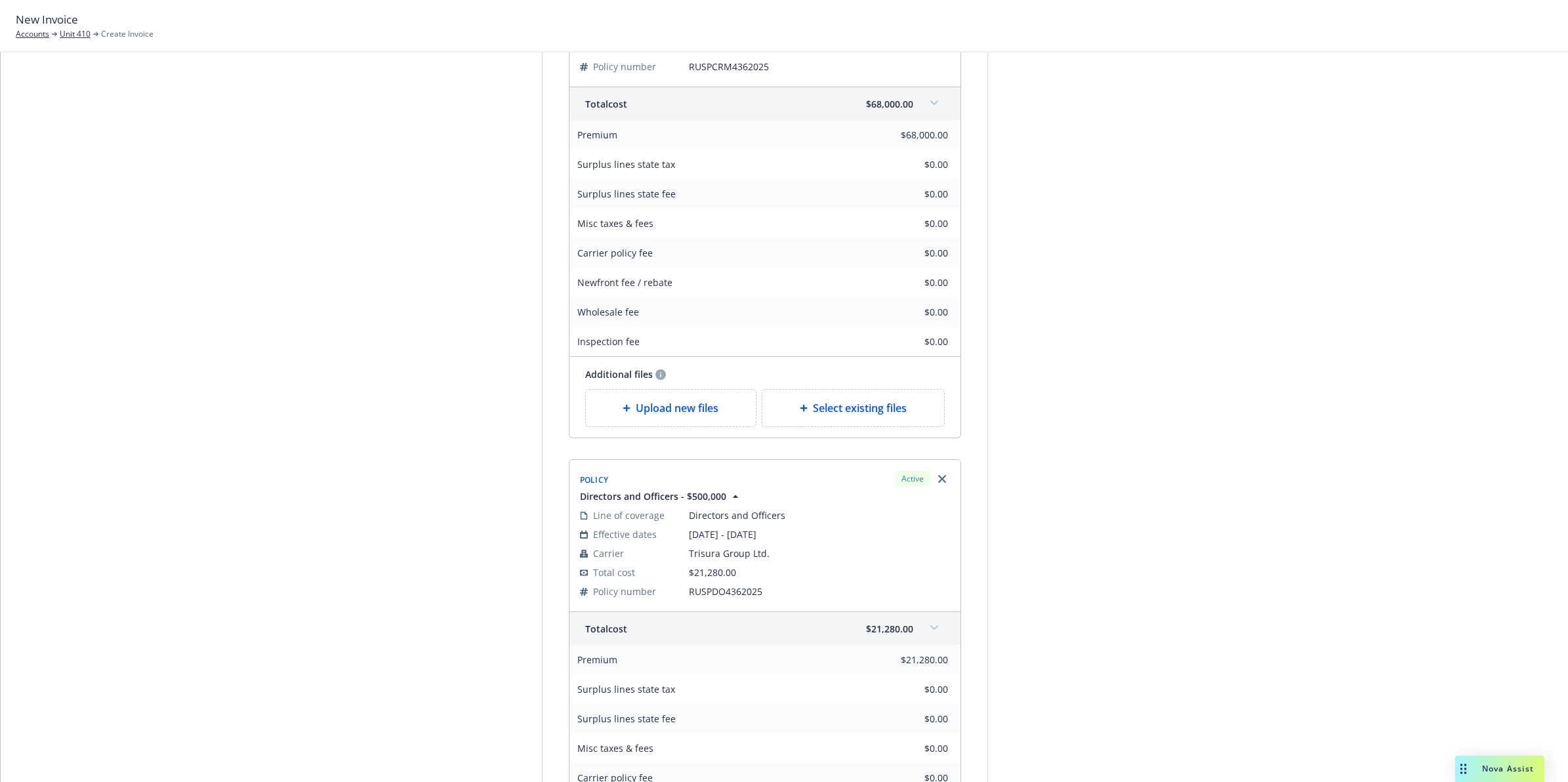
drag, startPoint x: 1052, startPoint y: 470, endPoint x: 1051, endPoint y: 552, distance: 82.0
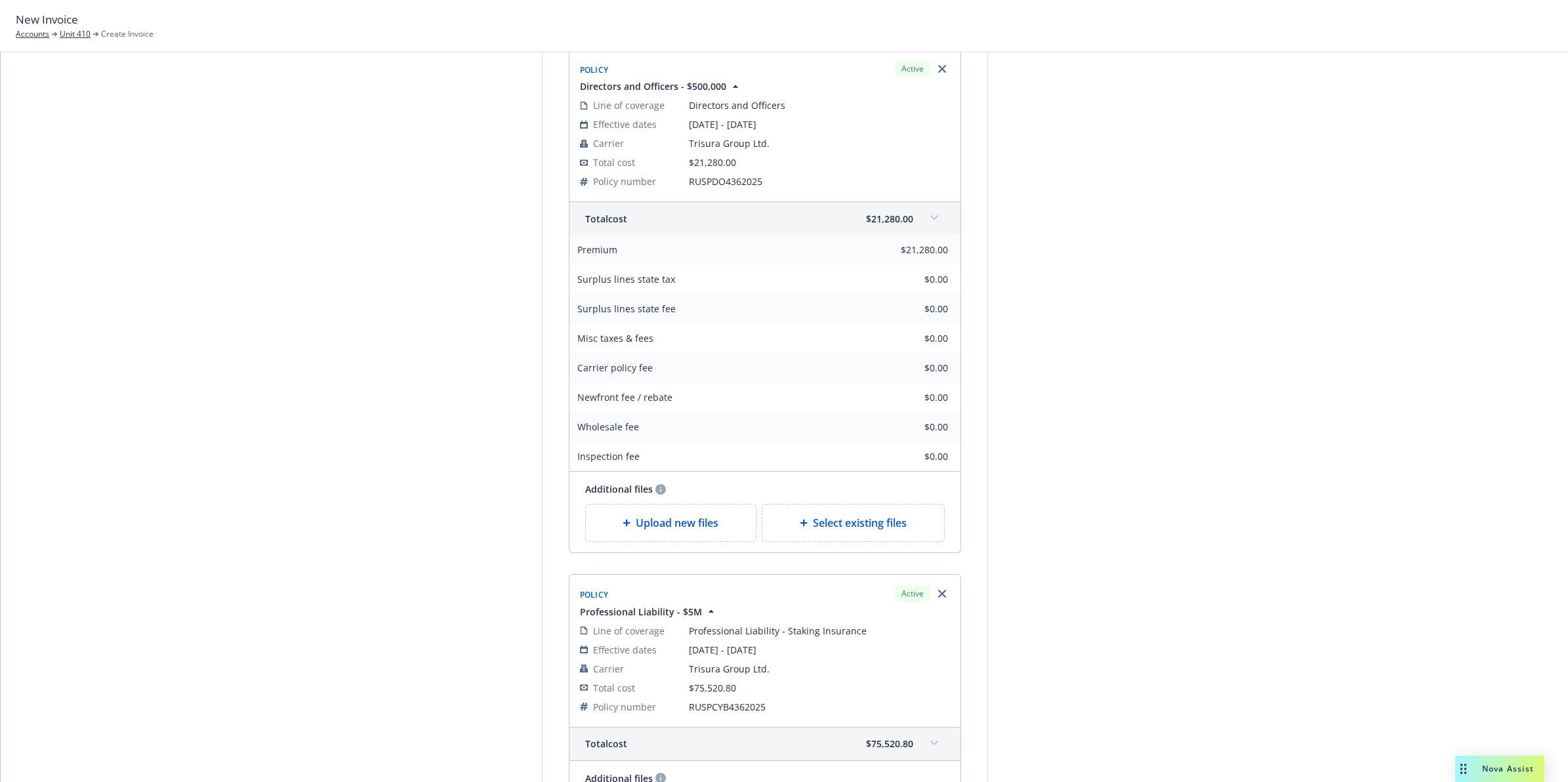
drag, startPoint x: 1058, startPoint y: 316, endPoint x: 1058, endPoint y: 423, distance: 107.0
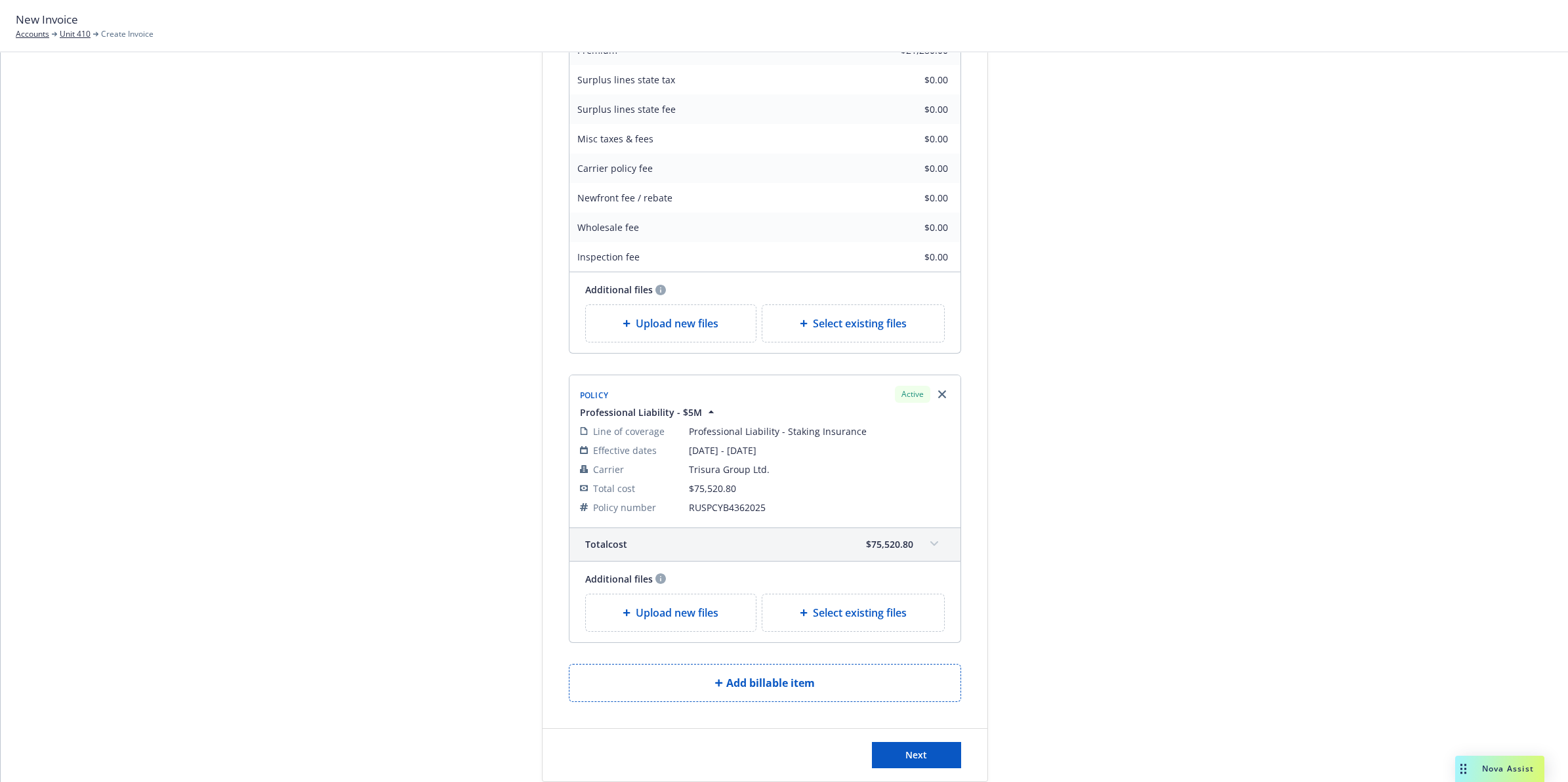
click at [773, 352] on span at bounding box center [933, 543] width 21 height 21
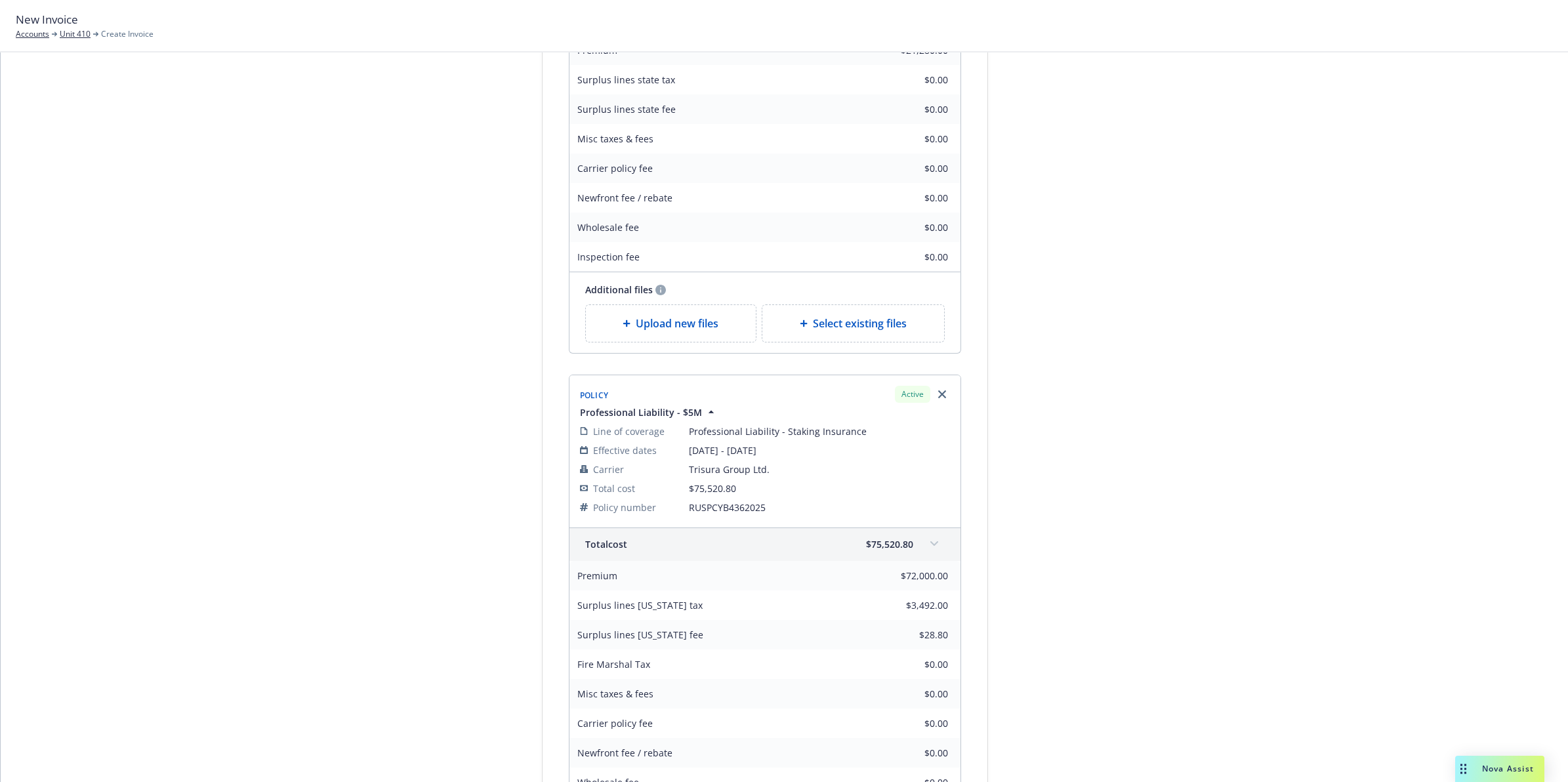
click at [773, 352] on span at bounding box center [933, 543] width 21 height 21
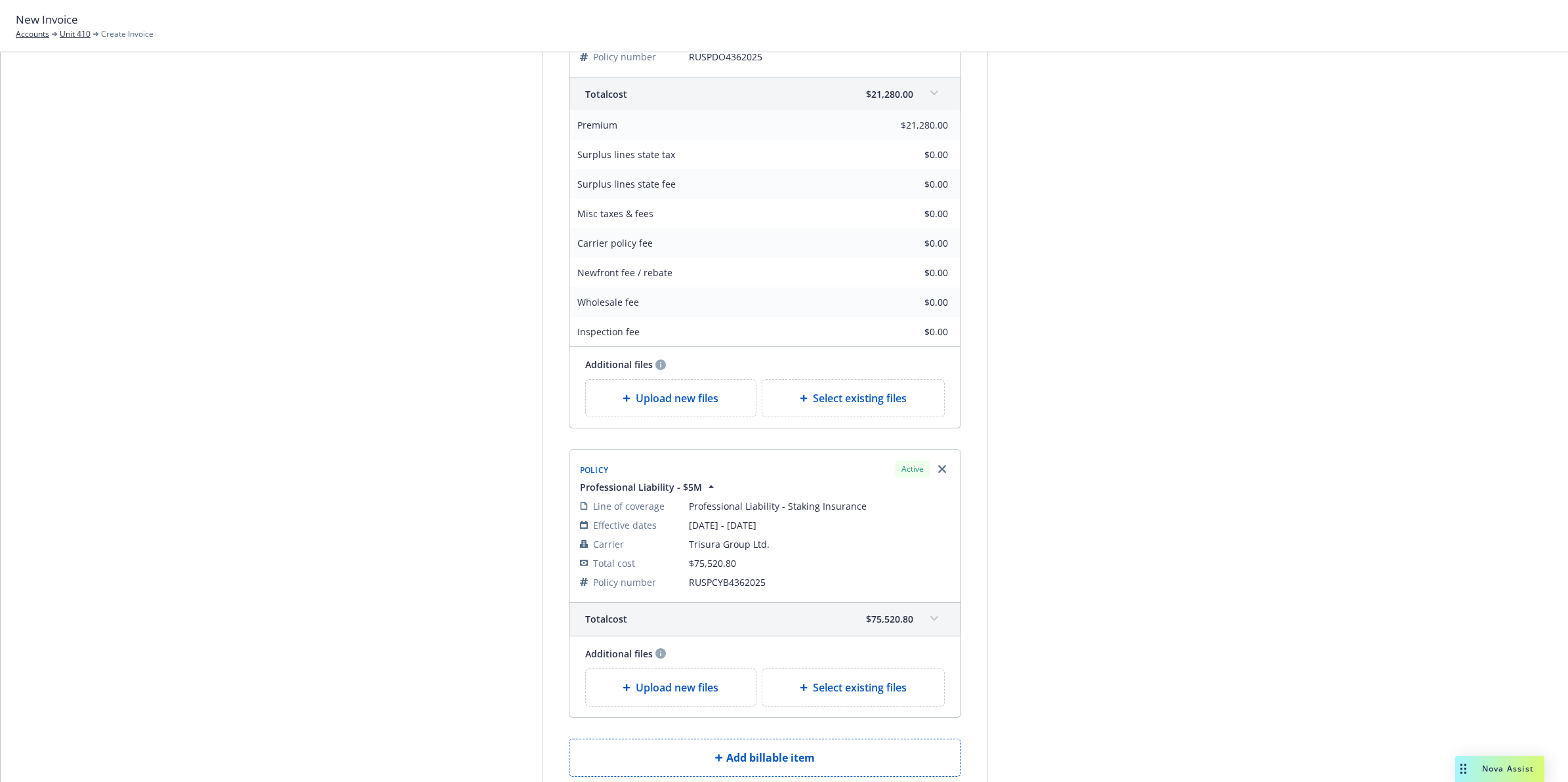
scroll to position [767, 0]
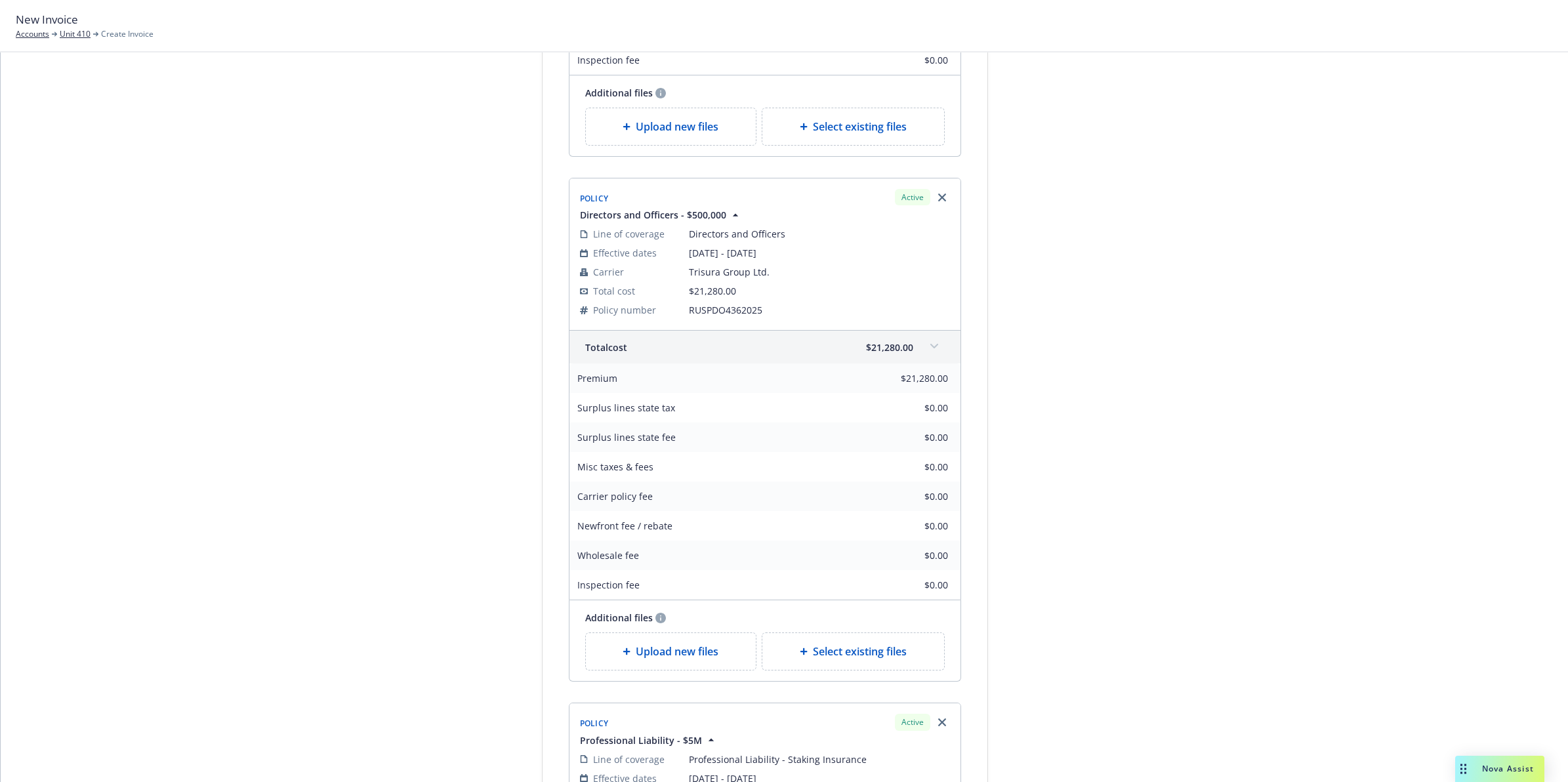
drag, startPoint x: 1189, startPoint y: 321, endPoint x: 1166, endPoint y: 205, distance: 118.3
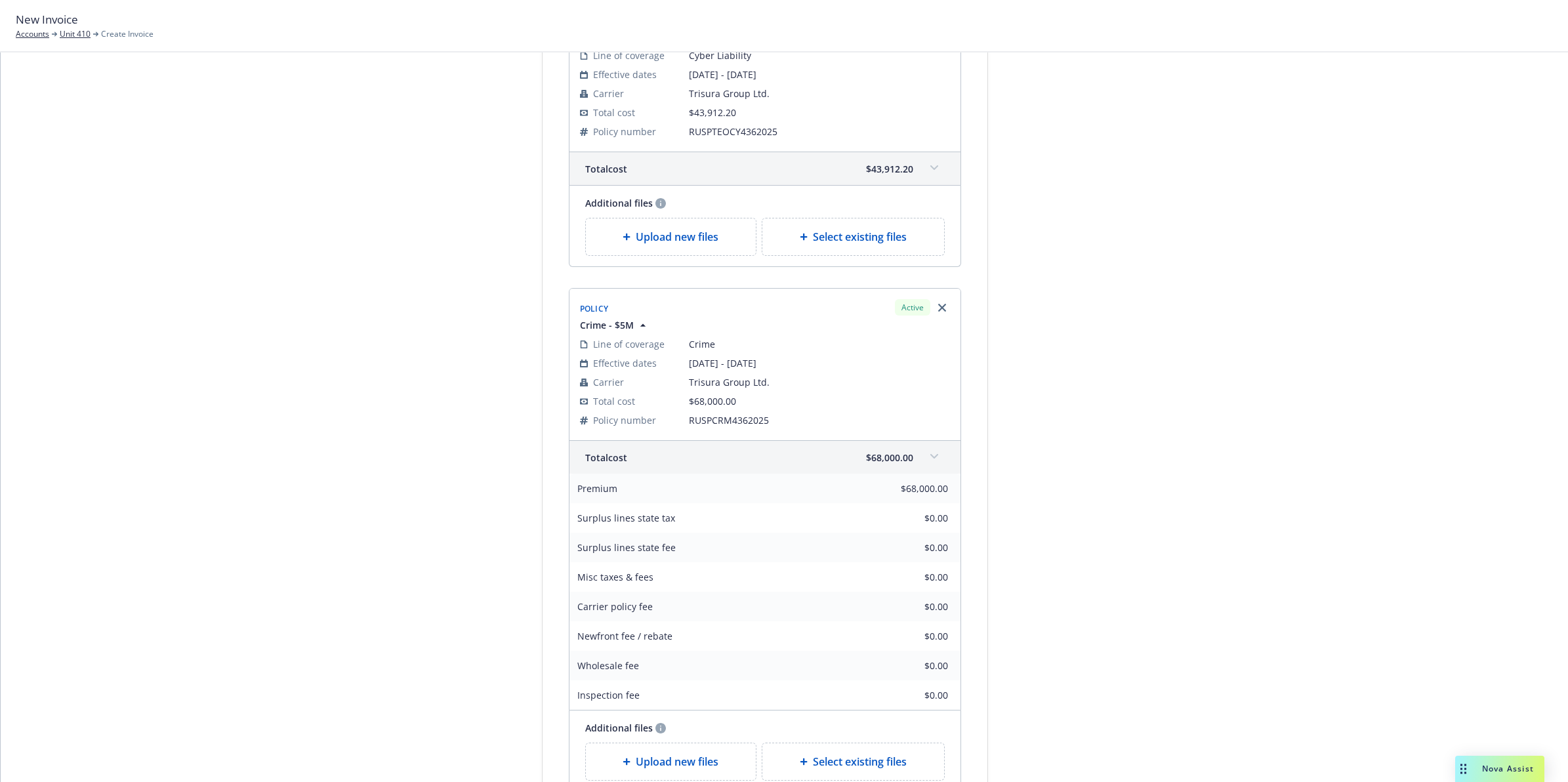
scroll to position [0, 0]
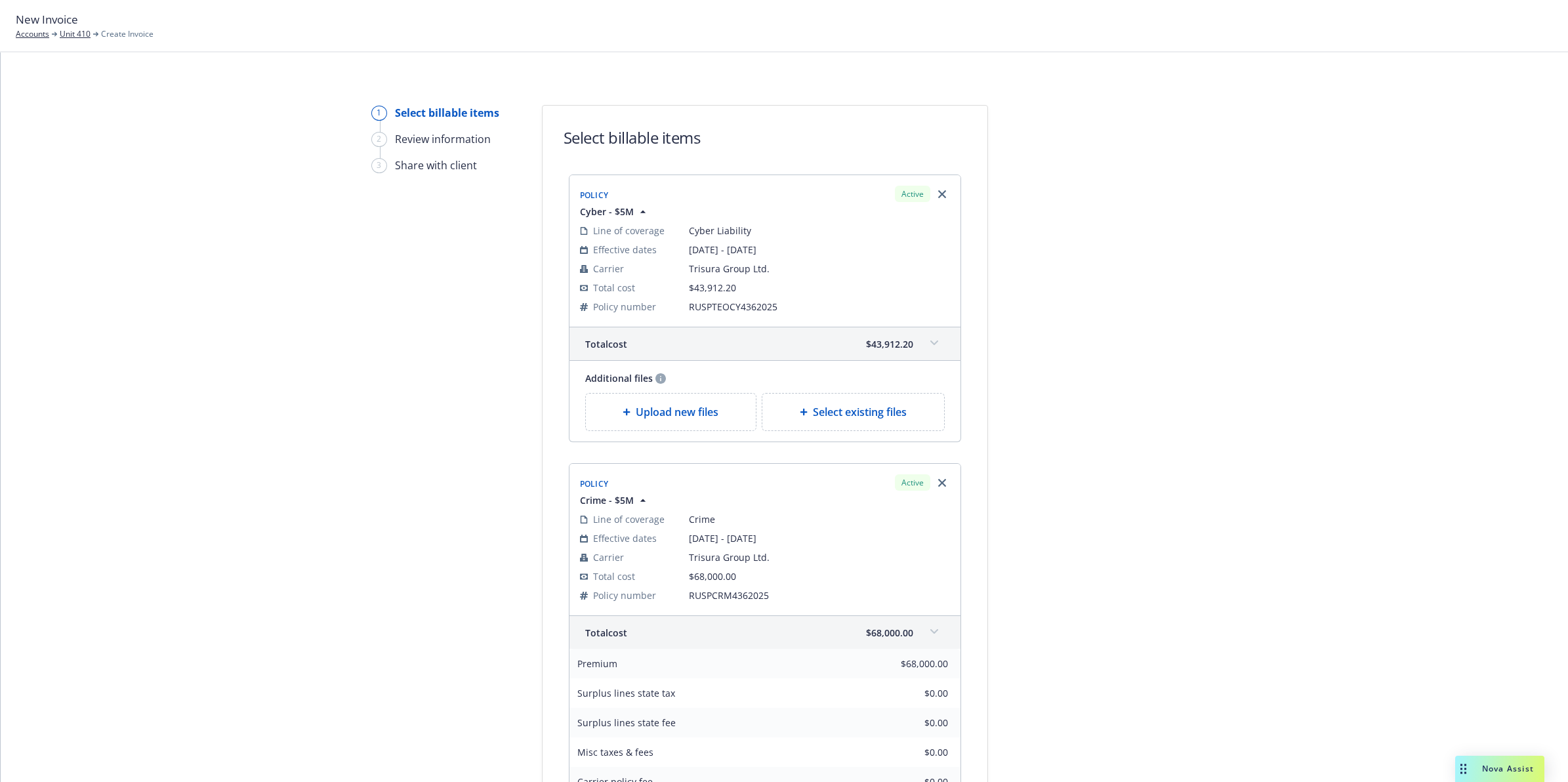
drag, startPoint x: 1093, startPoint y: 411, endPoint x: 1042, endPoint y: 283, distance: 137.8
click at [773, 352] on span at bounding box center [933, 631] width 21 height 21
